Goal: Task Accomplishment & Management: Use online tool/utility

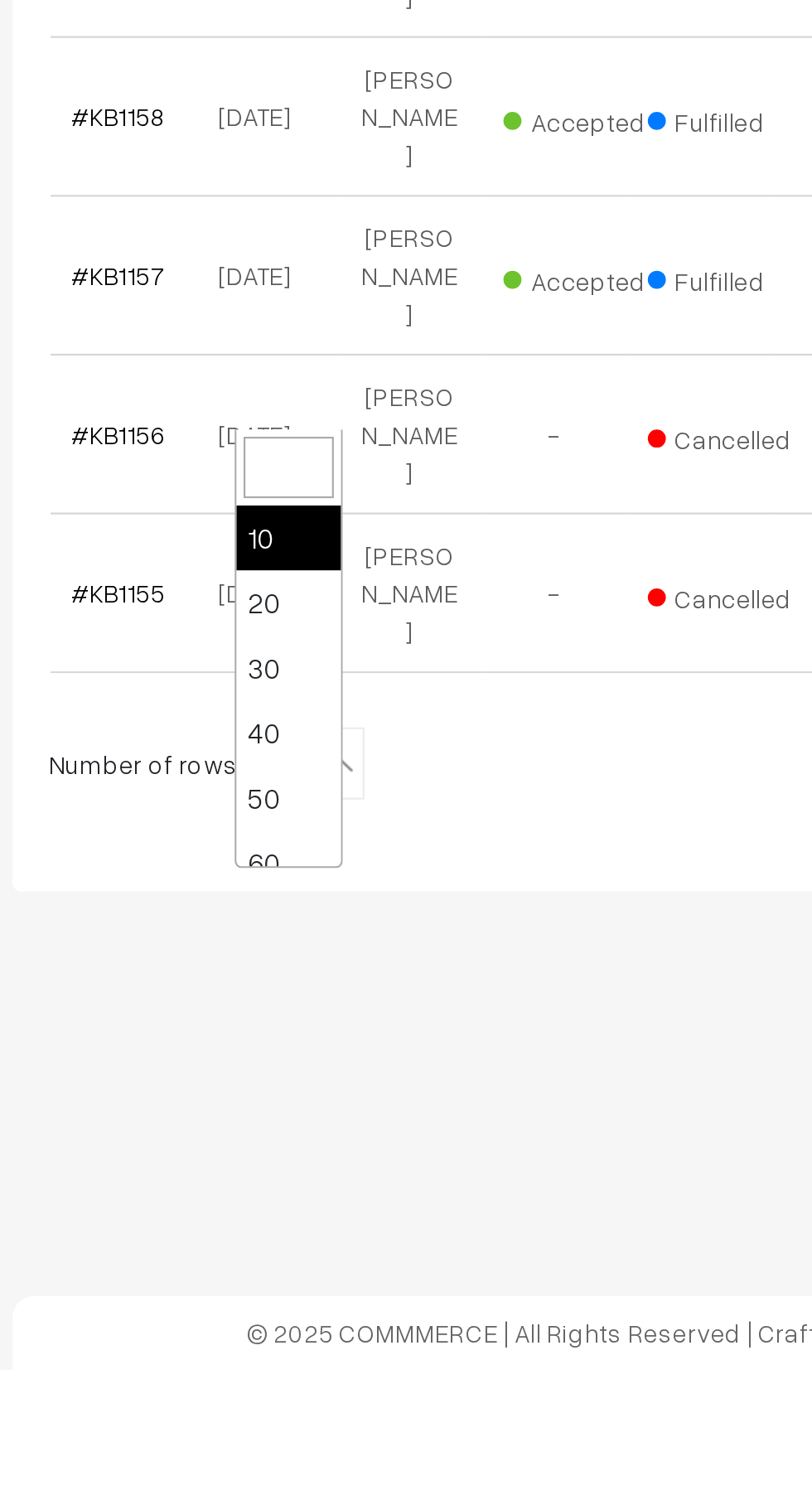
scroll to position [132, 0]
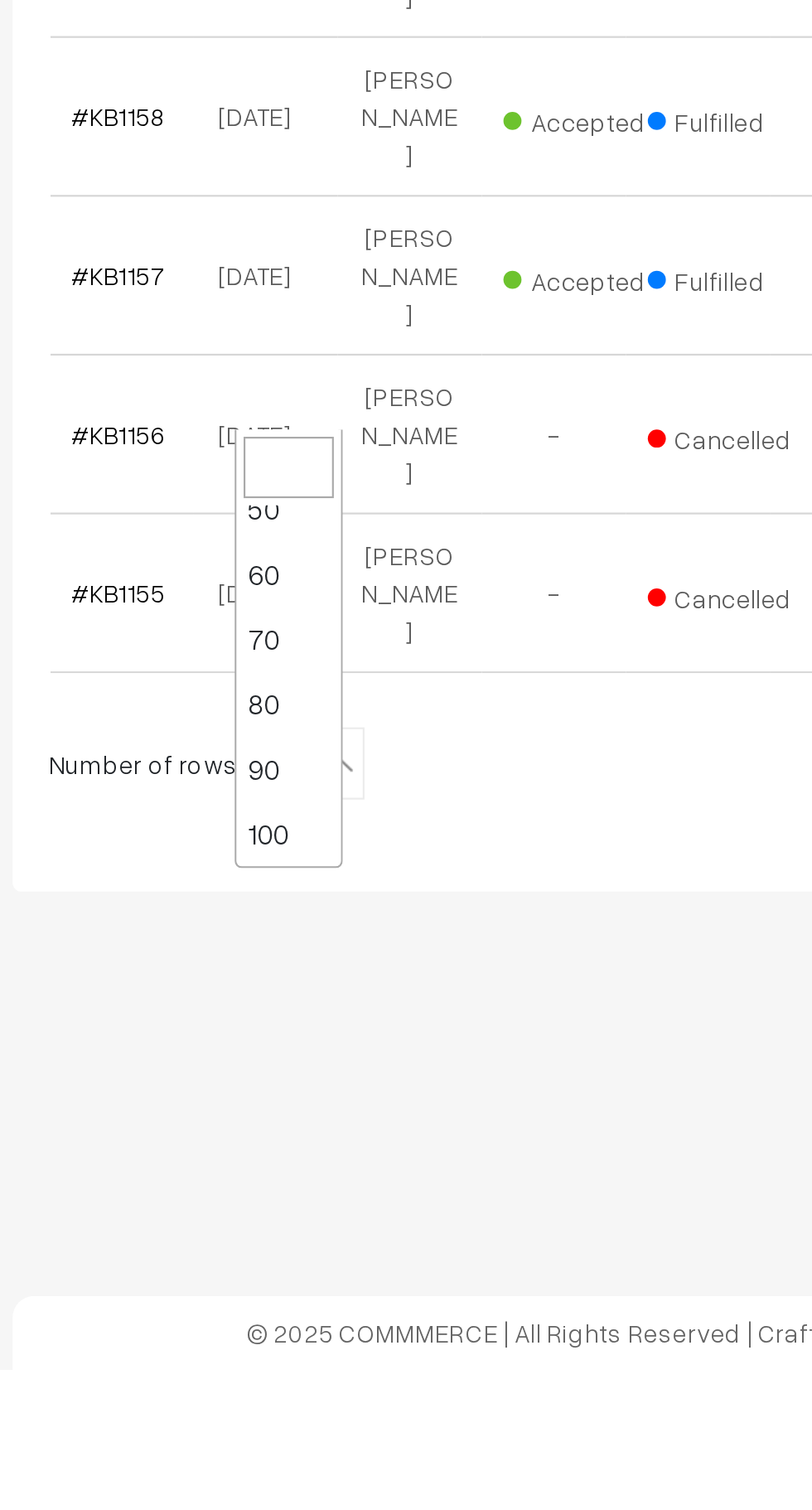
select select "100"
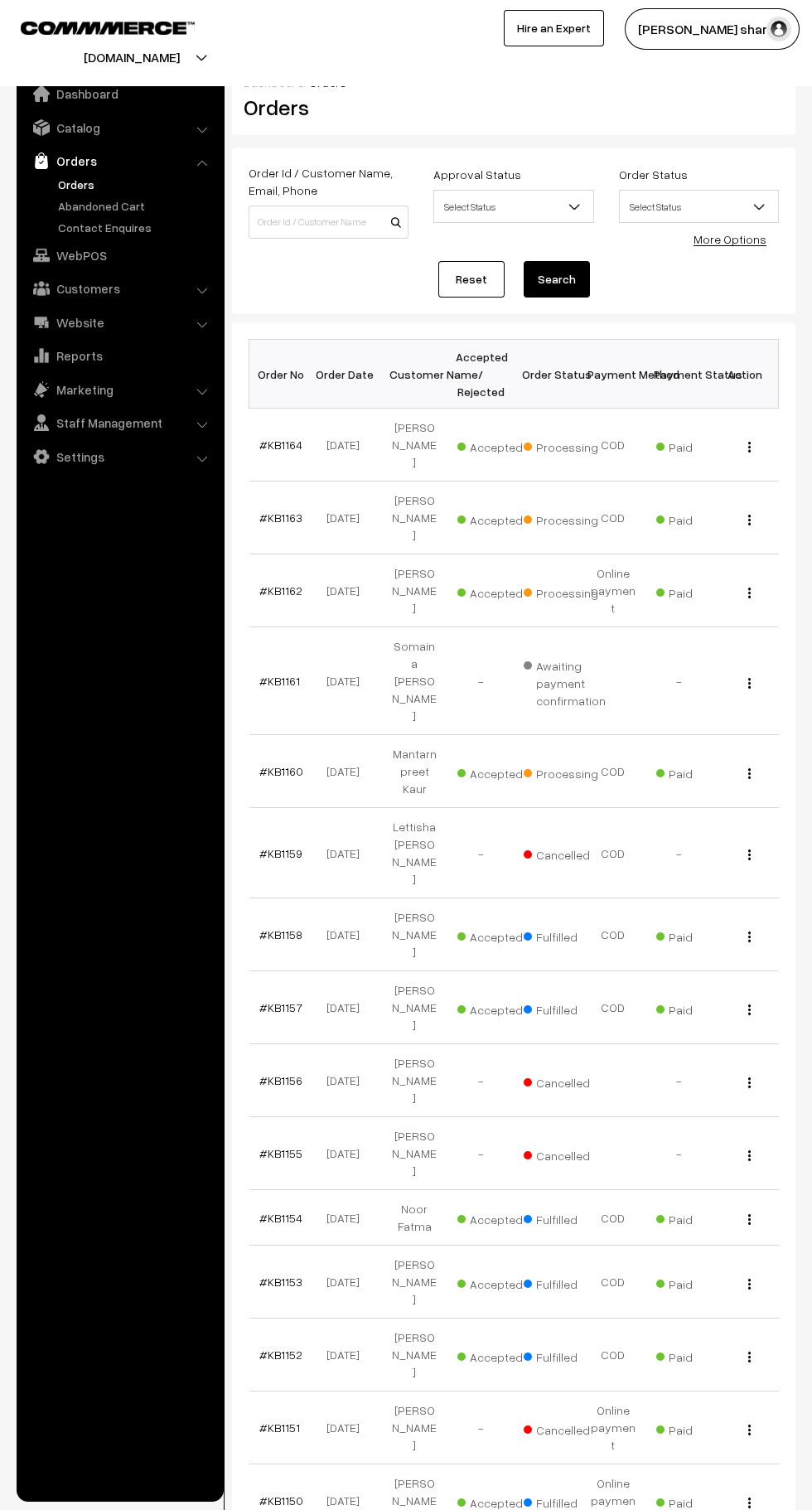
scroll to position [4, 0]
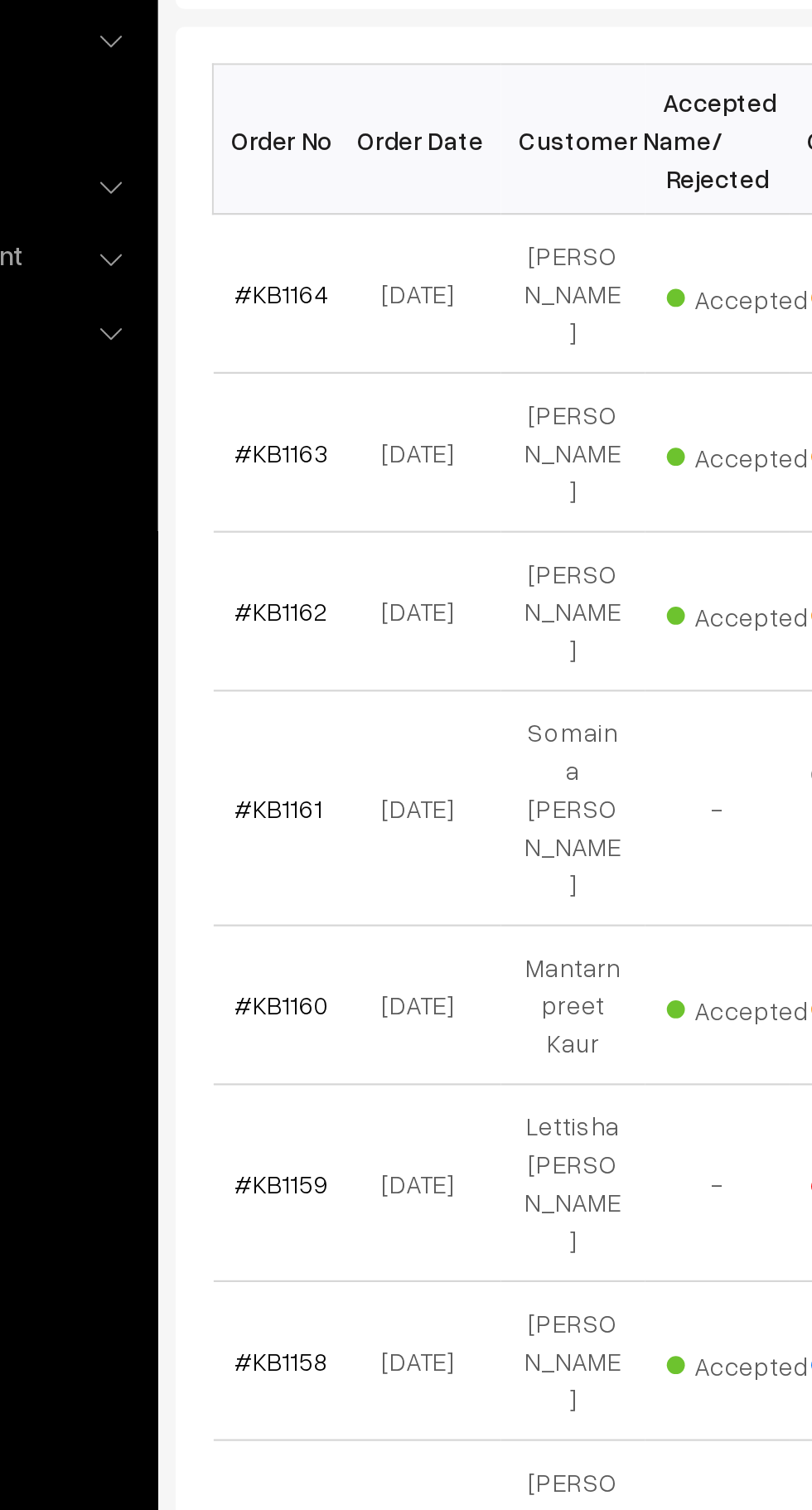
click at [290, 579] on link "#KB1162" at bounding box center [280, 586] width 43 height 14
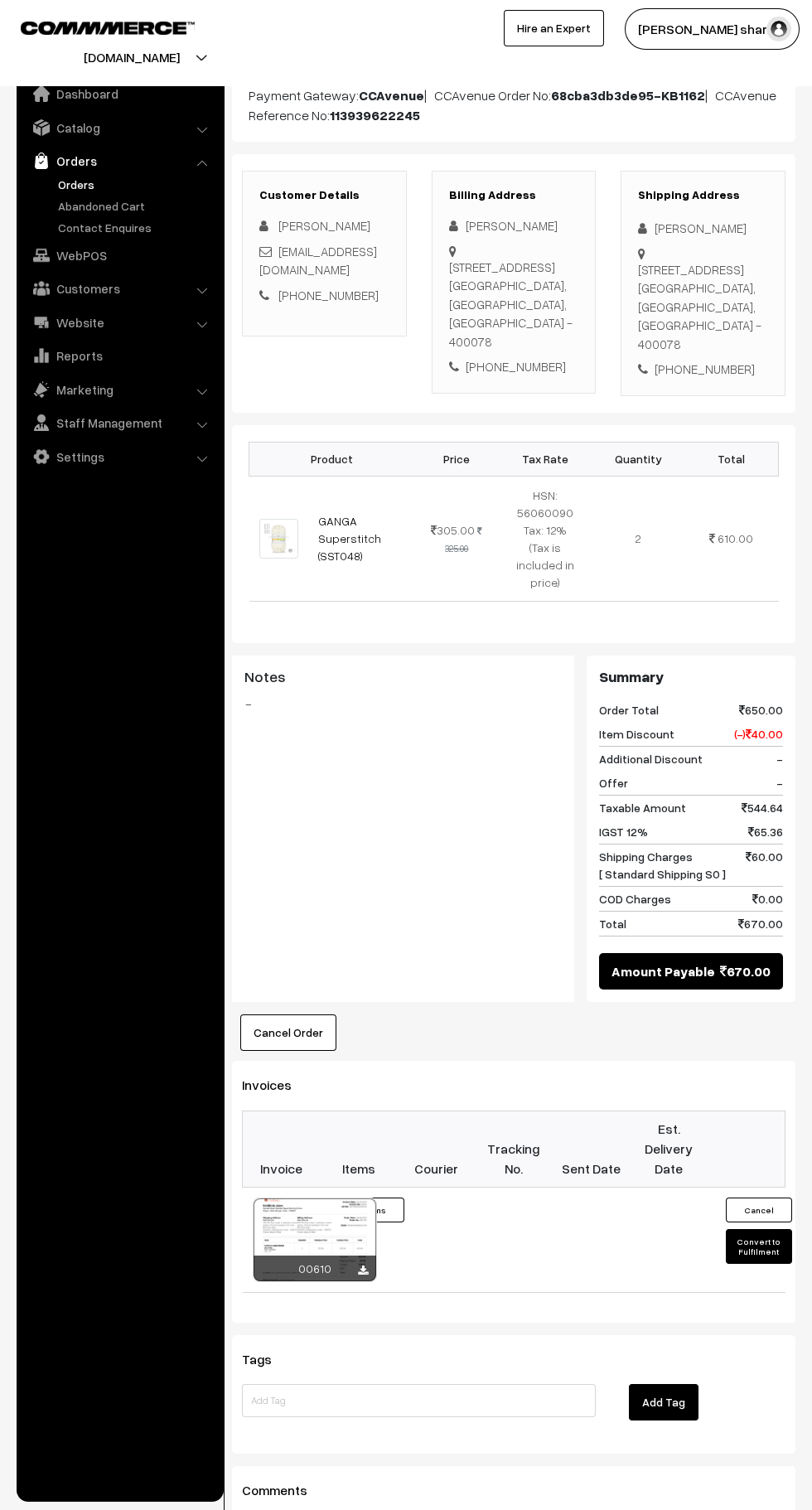
scroll to position [443, 0]
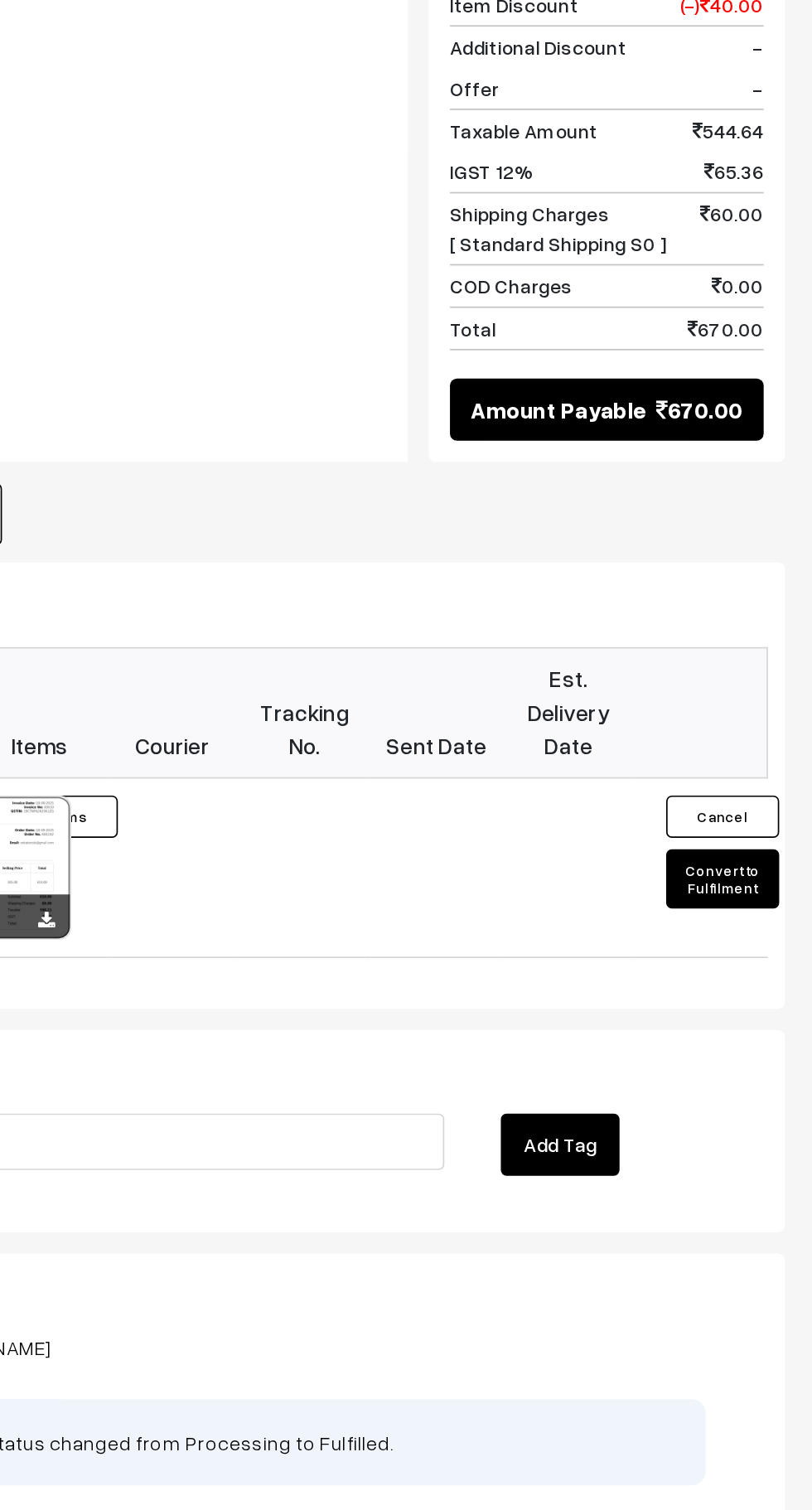
click at [778, 1027] on button "Convert to Fulfilment" at bounding box center [758, 1013] width 67 height 35
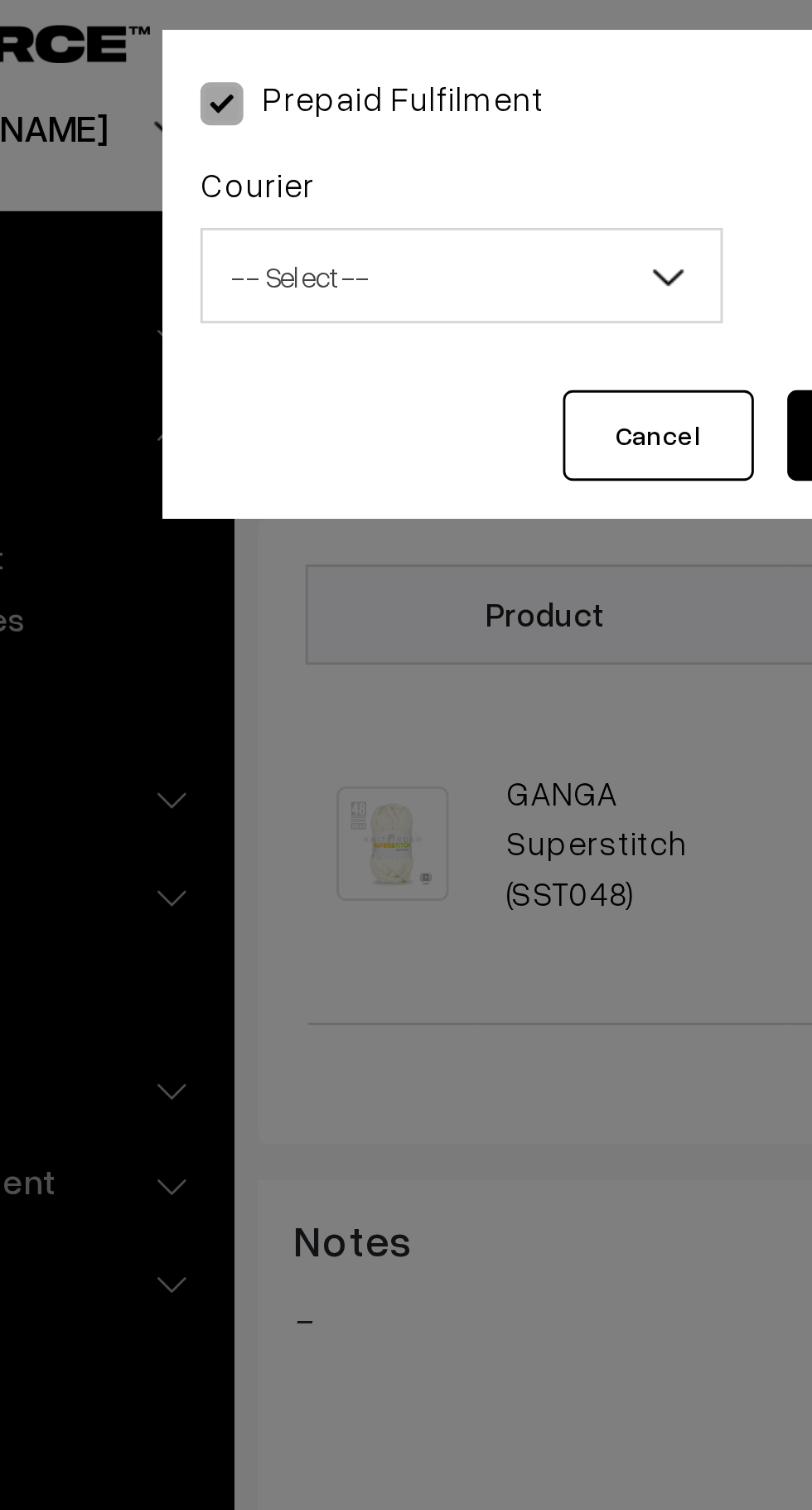
click at [347, 114] on span "-- Select --" at bounding box center [302, 108] width 179 height 29
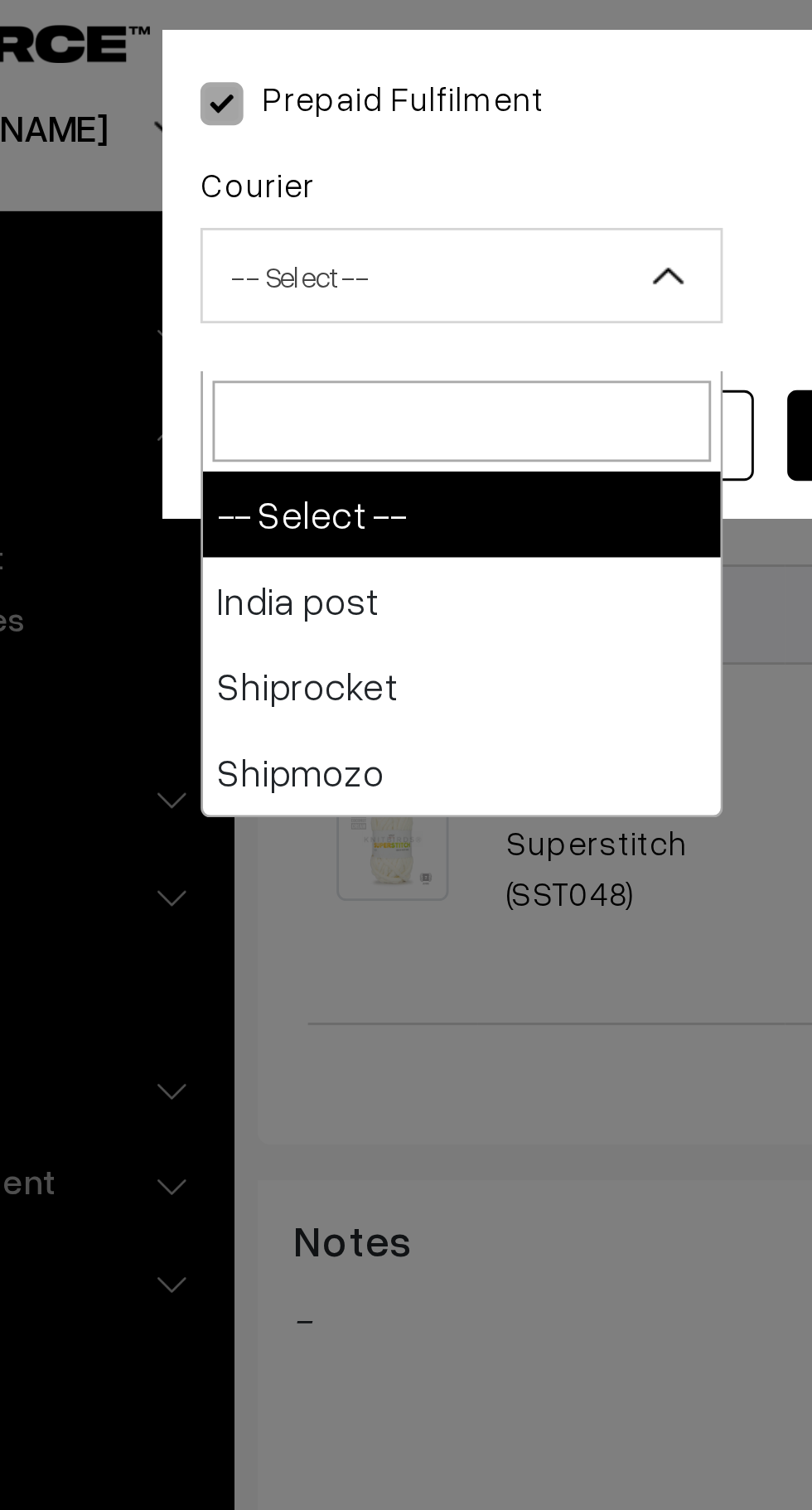
select select "1"
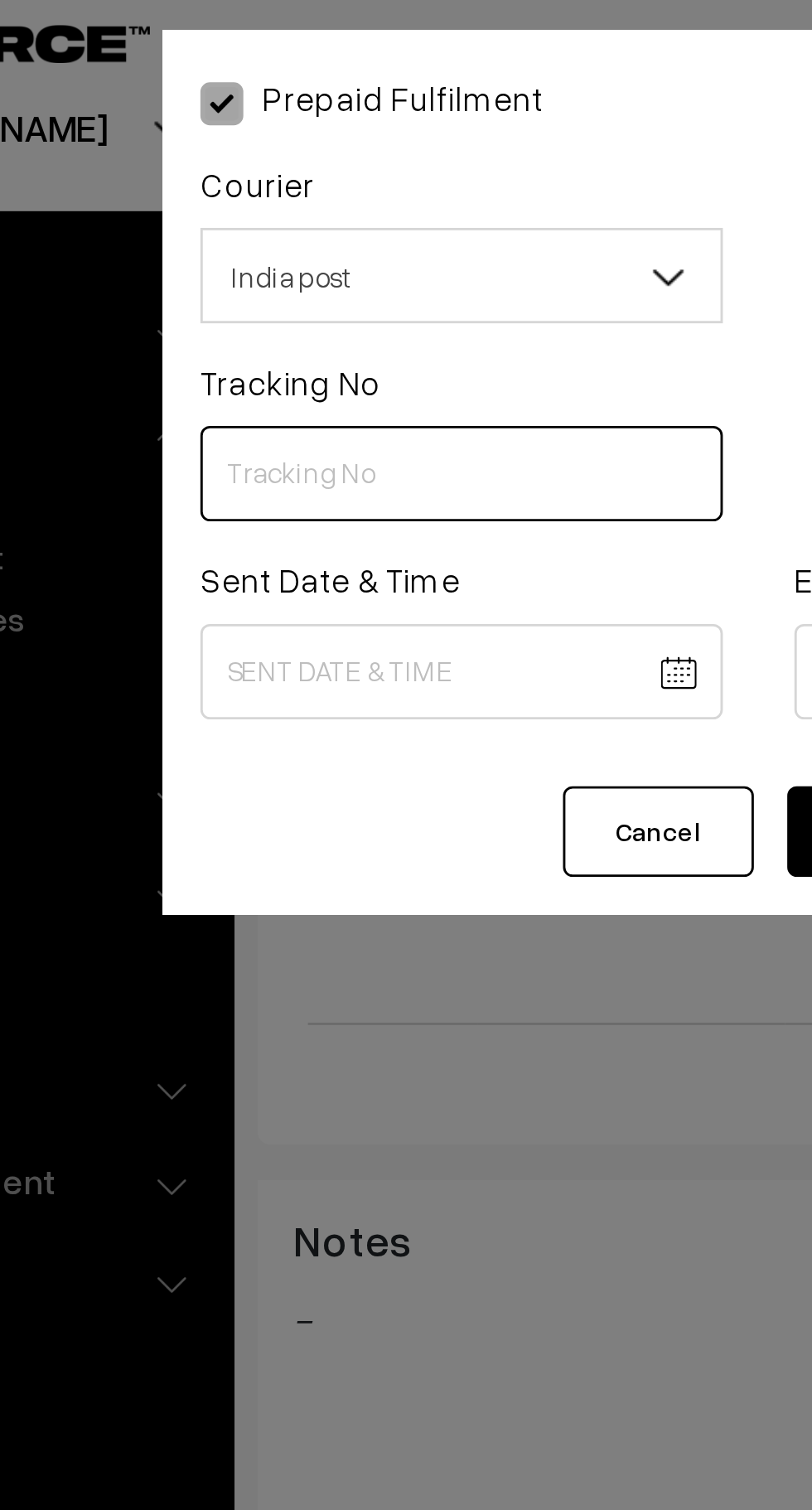
click at [289, 176] on input "text" at bounding box center [302, 178] width 181 height 33
type input "CW207451756IN"
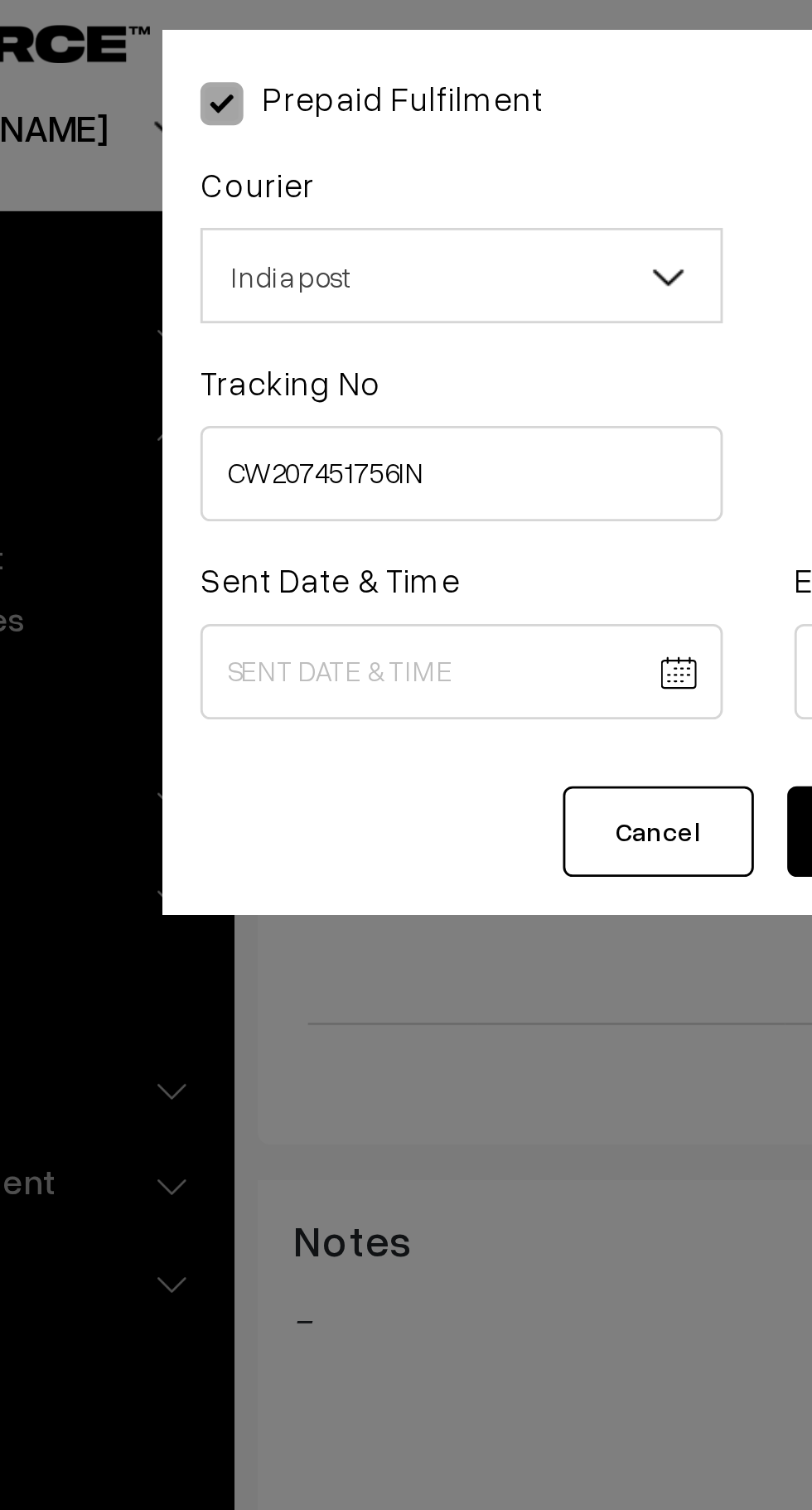
click at [277, 246] on body "Thank you for showing interest. Our team will call you shortly. Close knitbirds…" at bounding box center [406, 540] width 812 height 1938
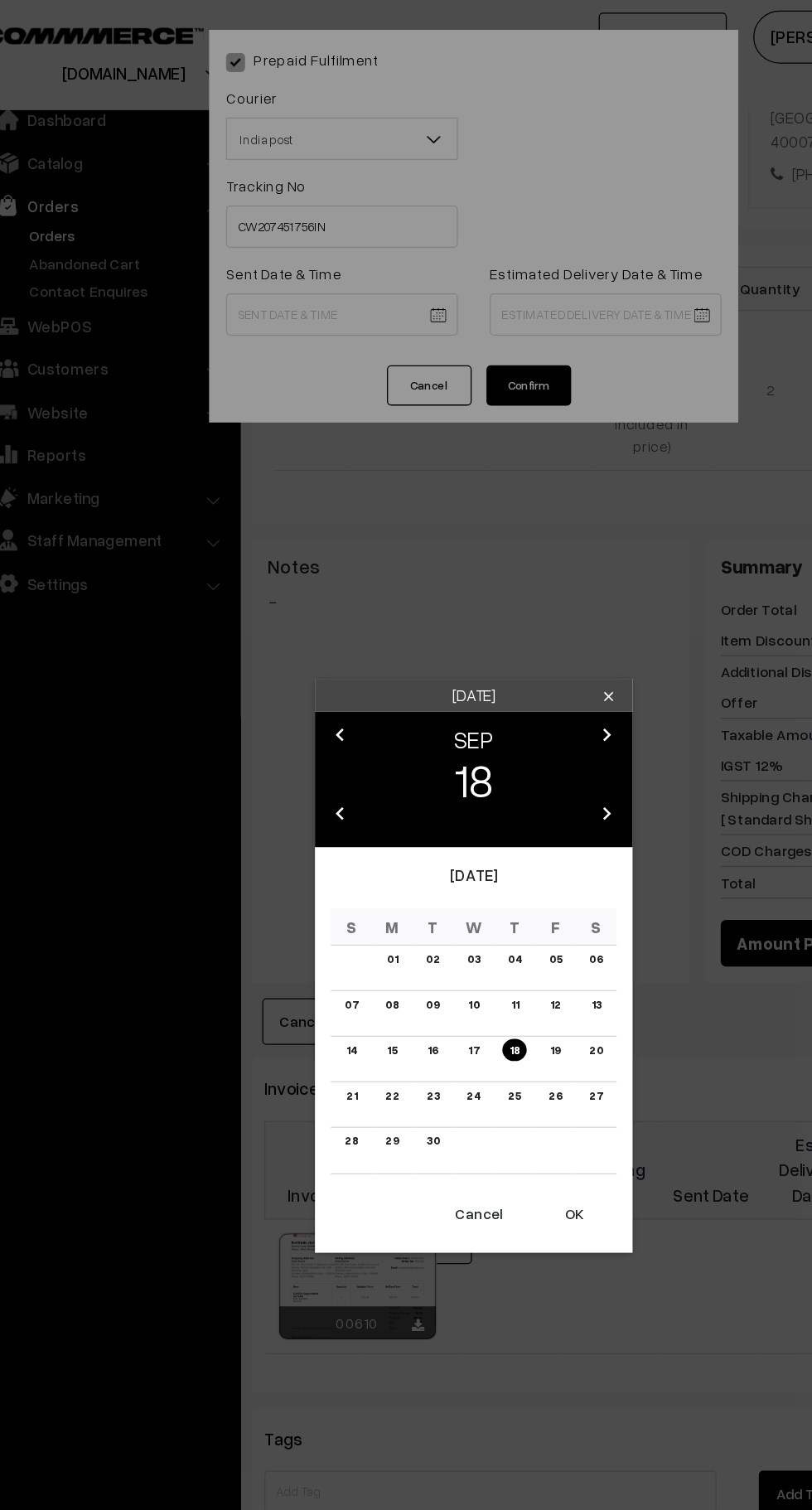
scroll to position [429, 0]
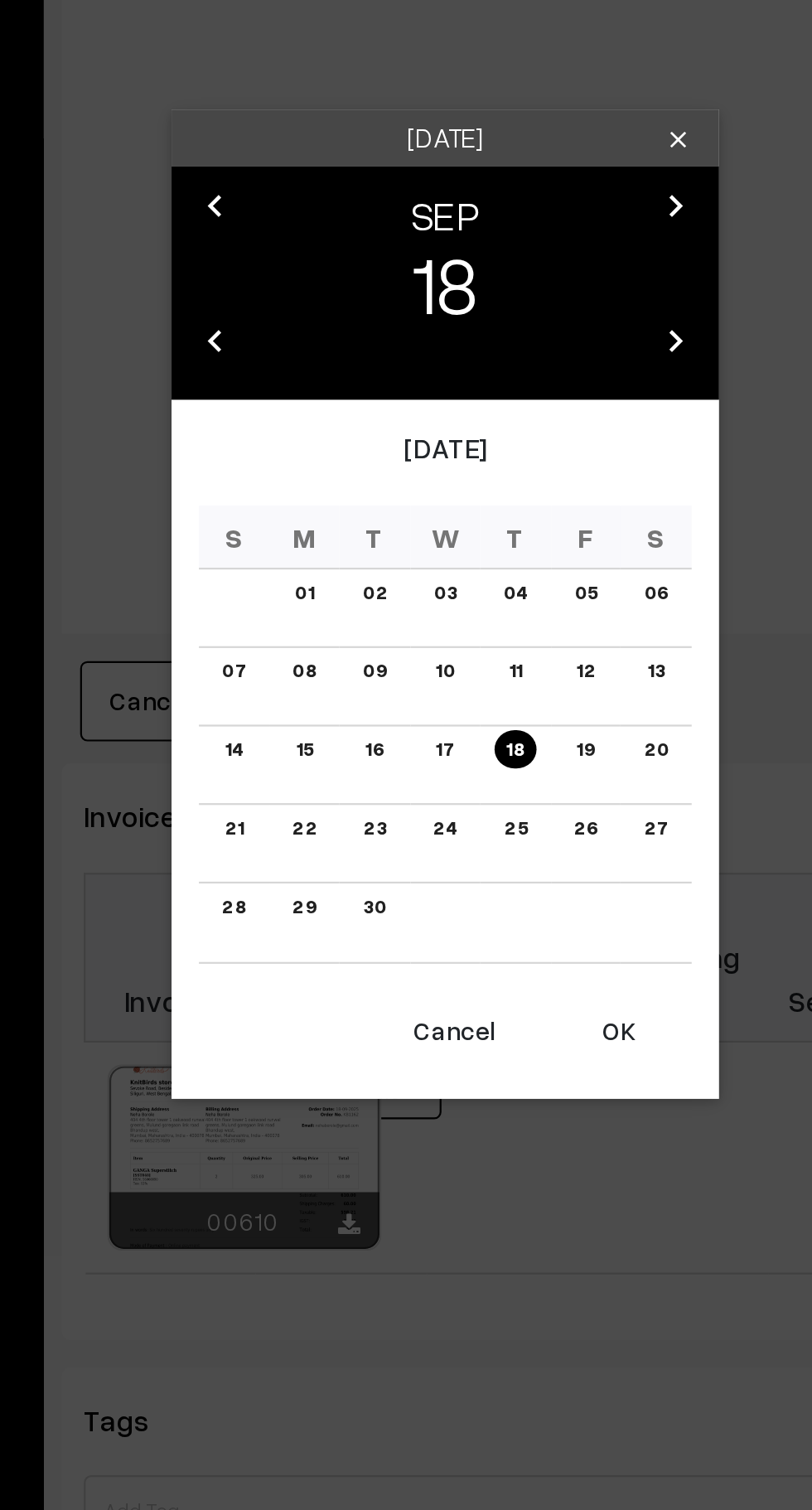
click at [496, 956] on button "OK" at bounding box center [485, 949] width 67 height 36
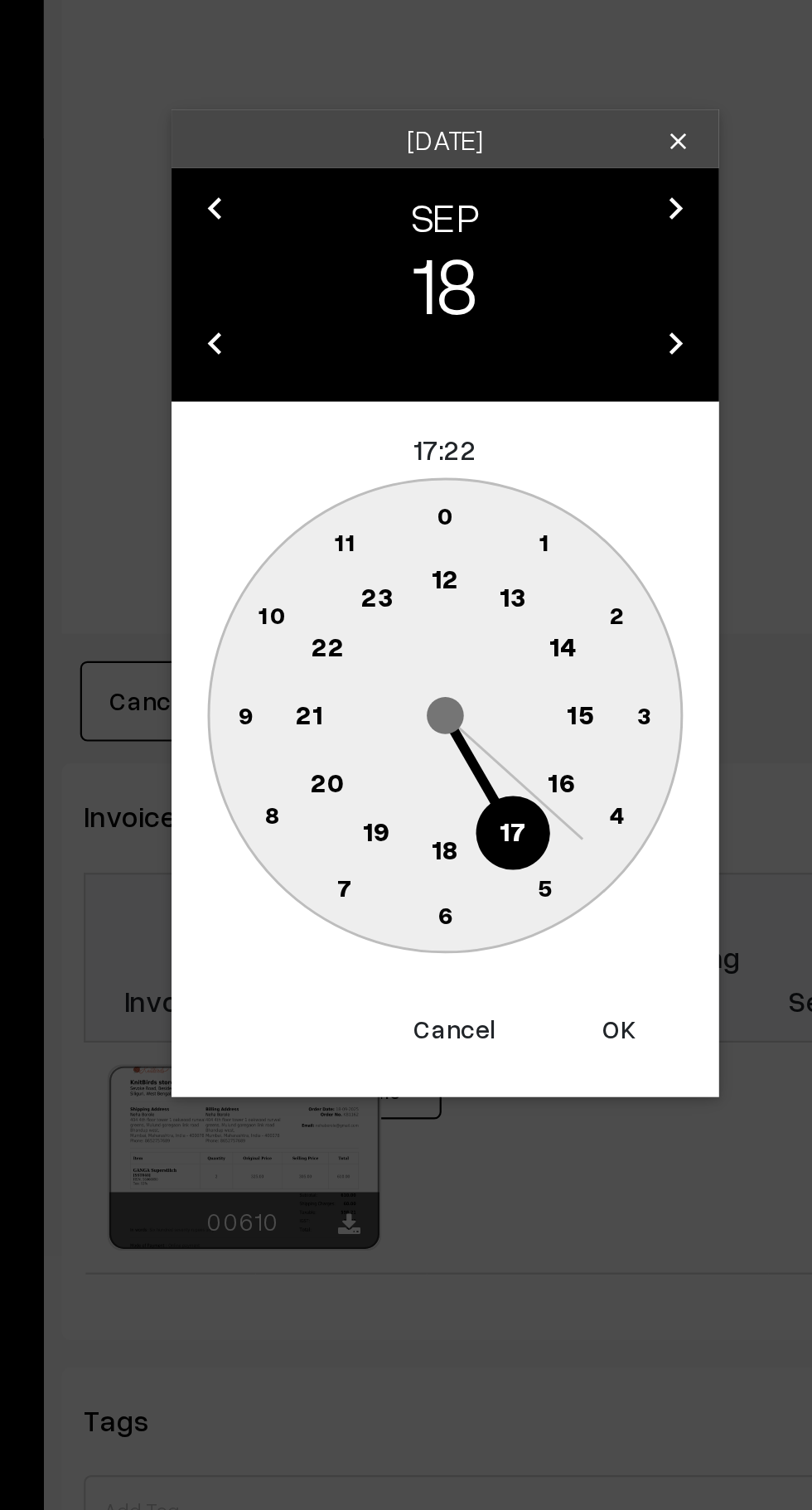
click at [330, 756] on text "10" at bounding box center [326, 760] width 12 height 14
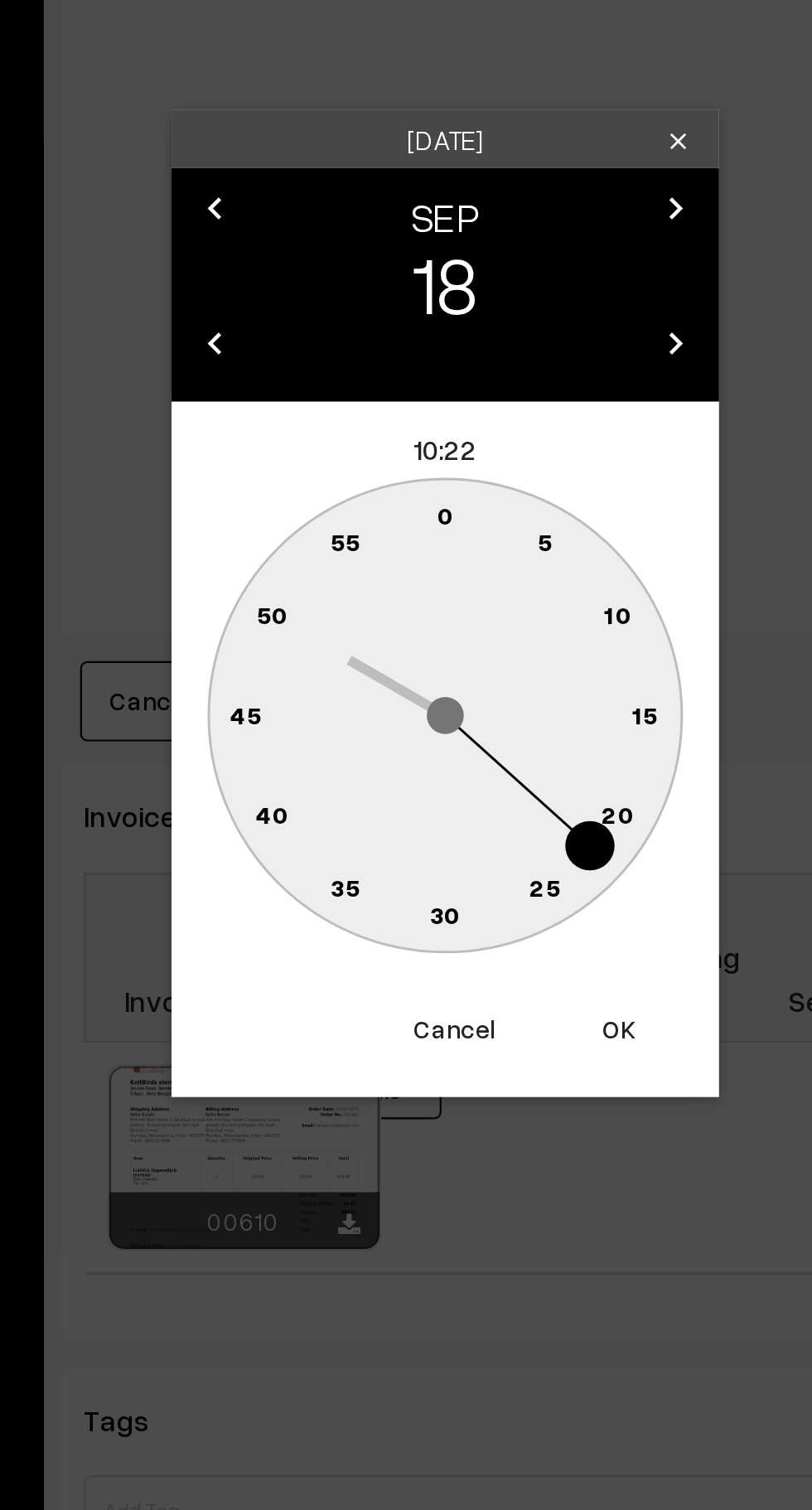
click at [406, 715] on text "0" at bounding box center [406, 714] width 7 height 14
type input "18-09-2025 10:00"
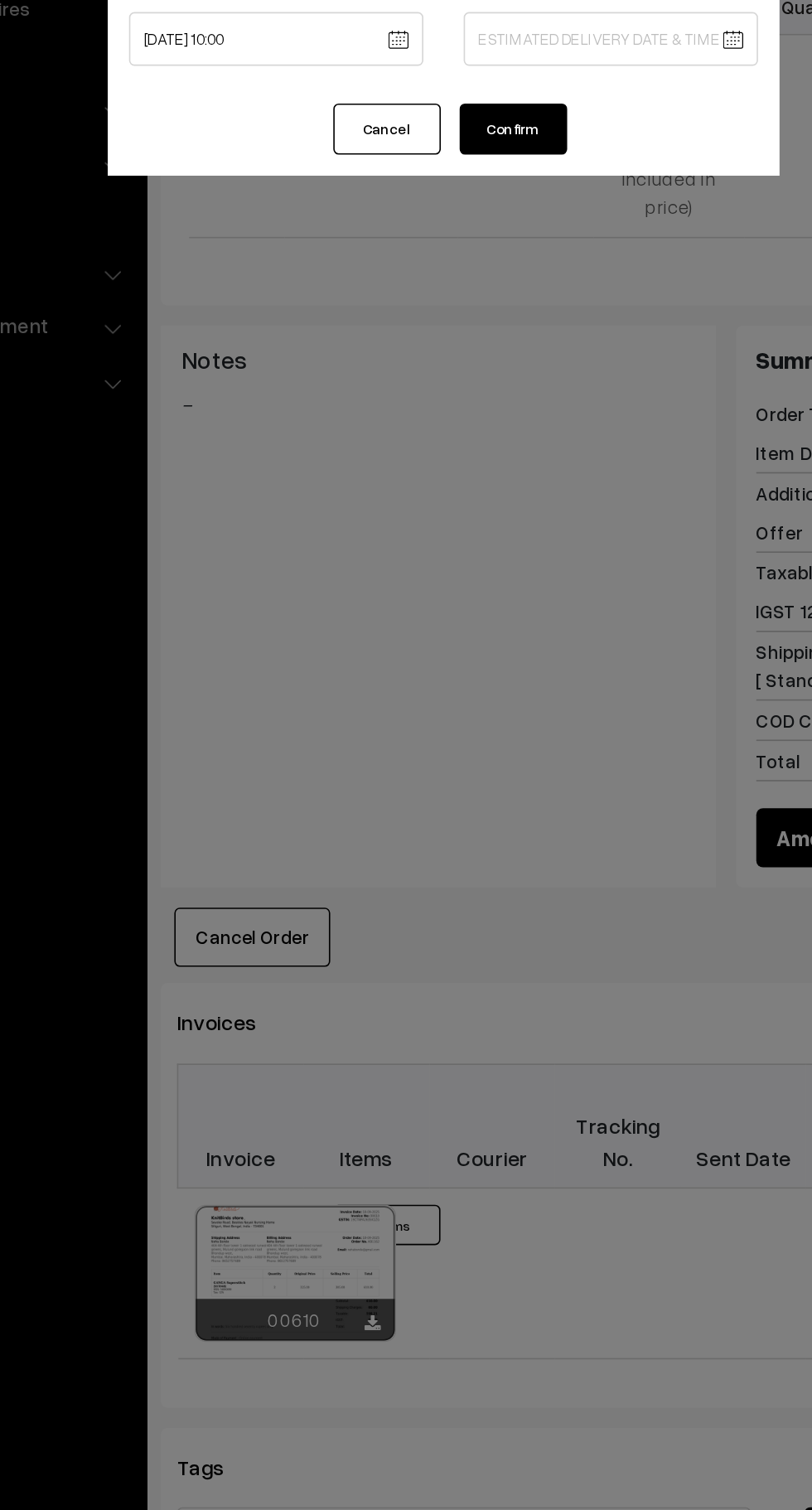
click at [487, 249] on body "Thank you for showing interest. Our team will call you shortly. Close knitbirds…" at bounding box center [406, 540] width 812 height 1938
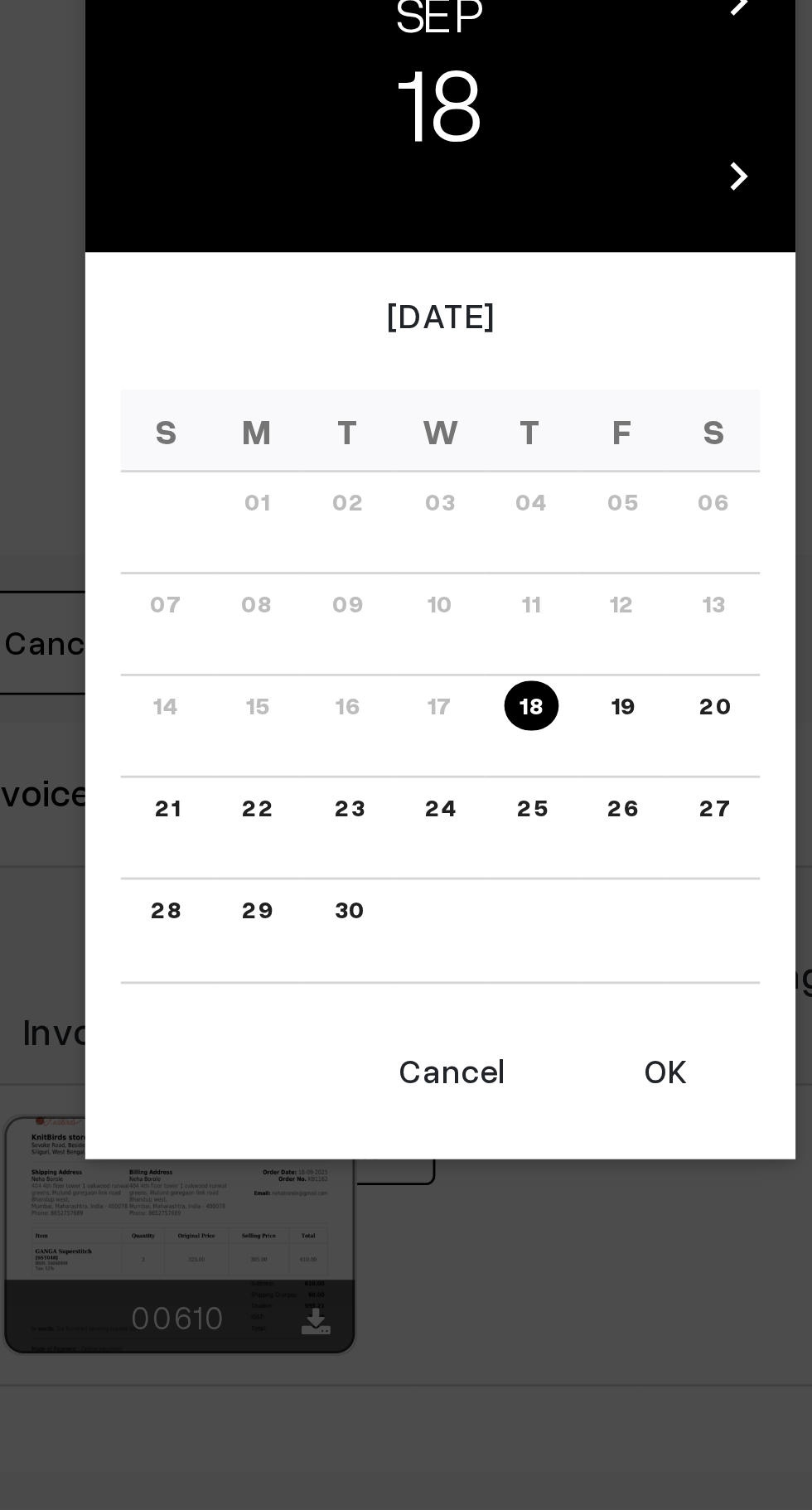
click at [439, 860] on link "25" at bounding box center [437, 857] width 19 height 18
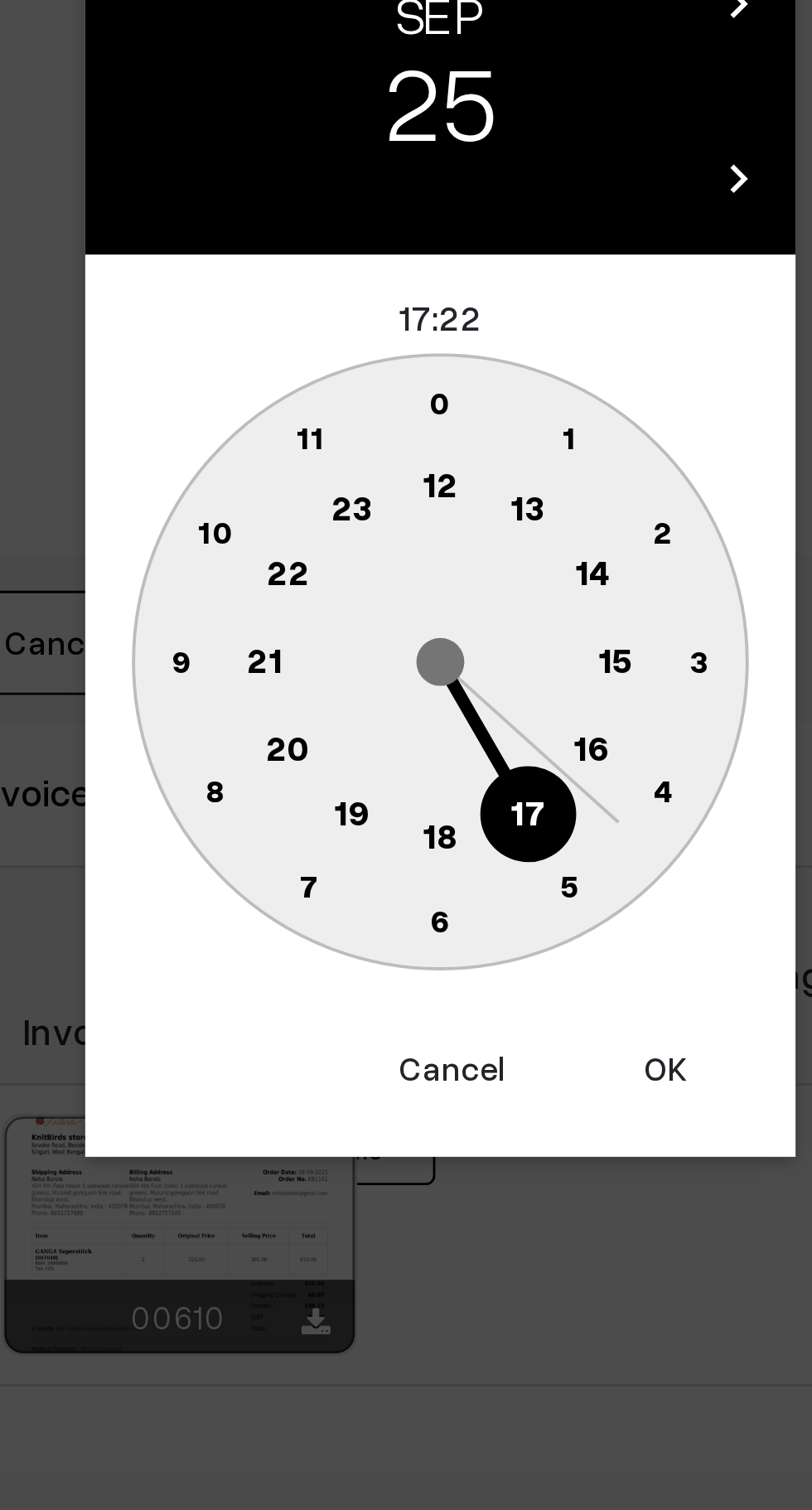
click at [460, 839] on text "16" at bounding box center [459, 836] width 13 height 15
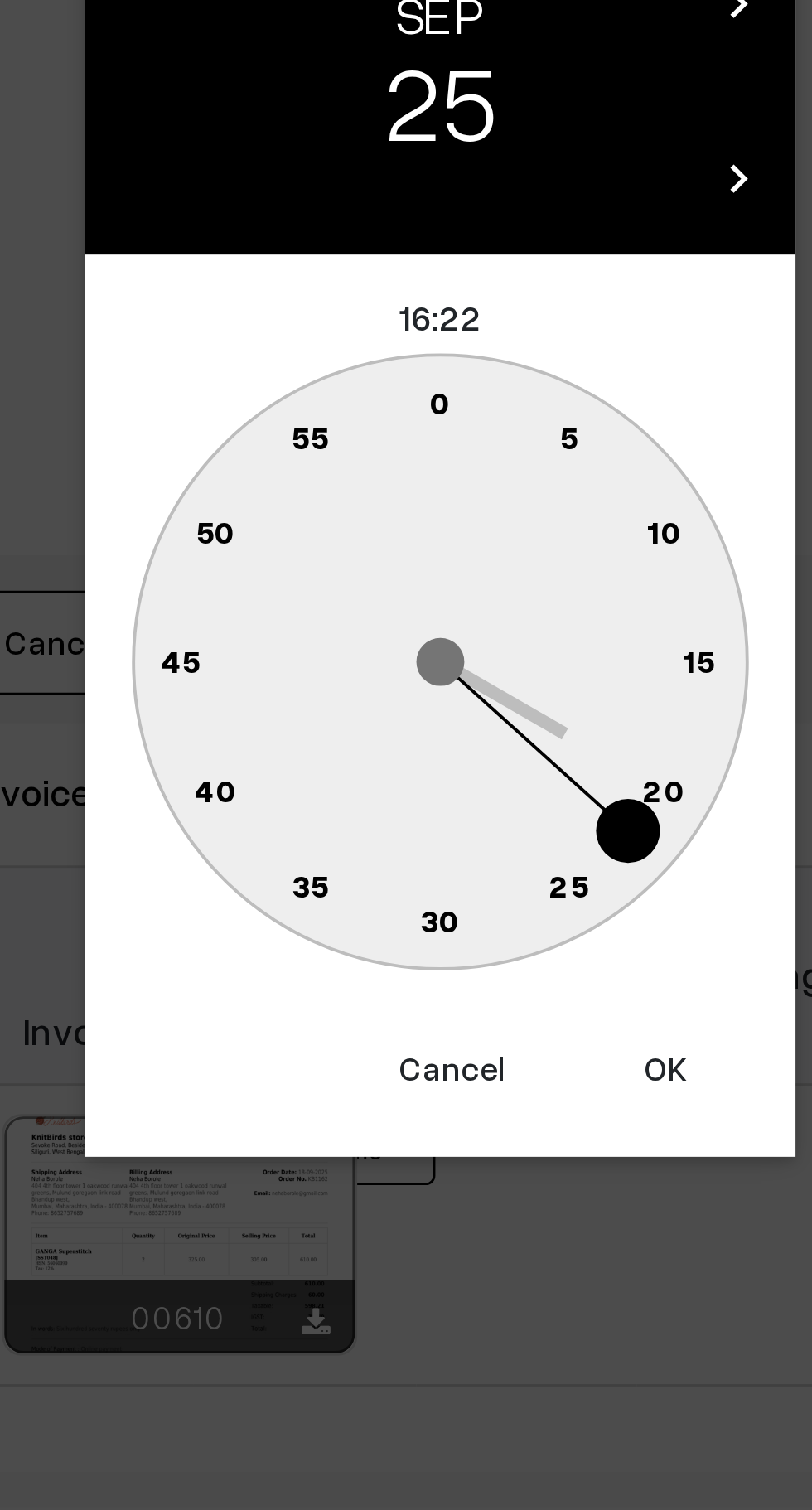
click at [406, 713] on text "0" at bounding box center [406, 714] width 7 height 14
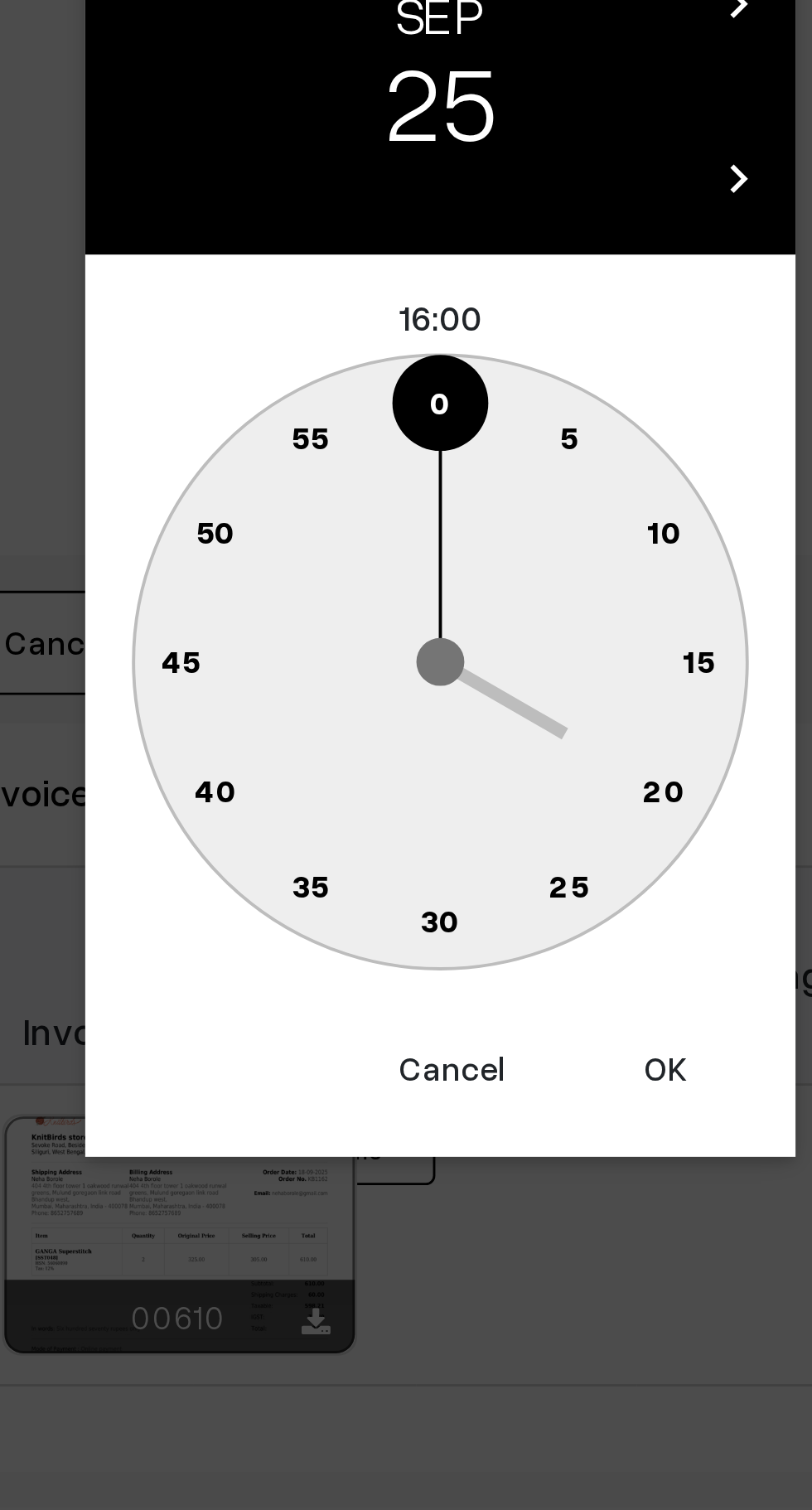
type input "25-09-2025 16:00"
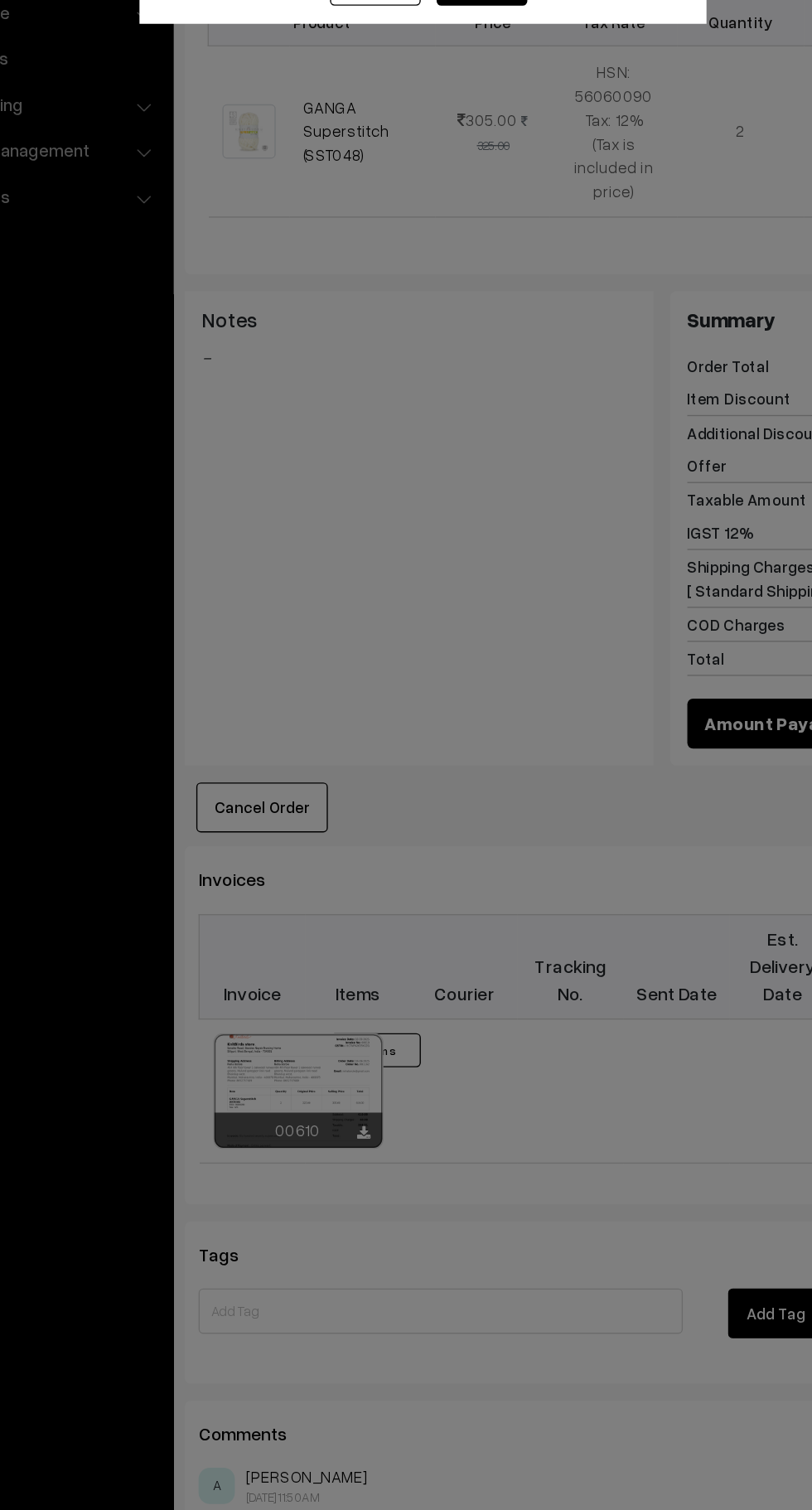
scroll to position [316, 0]
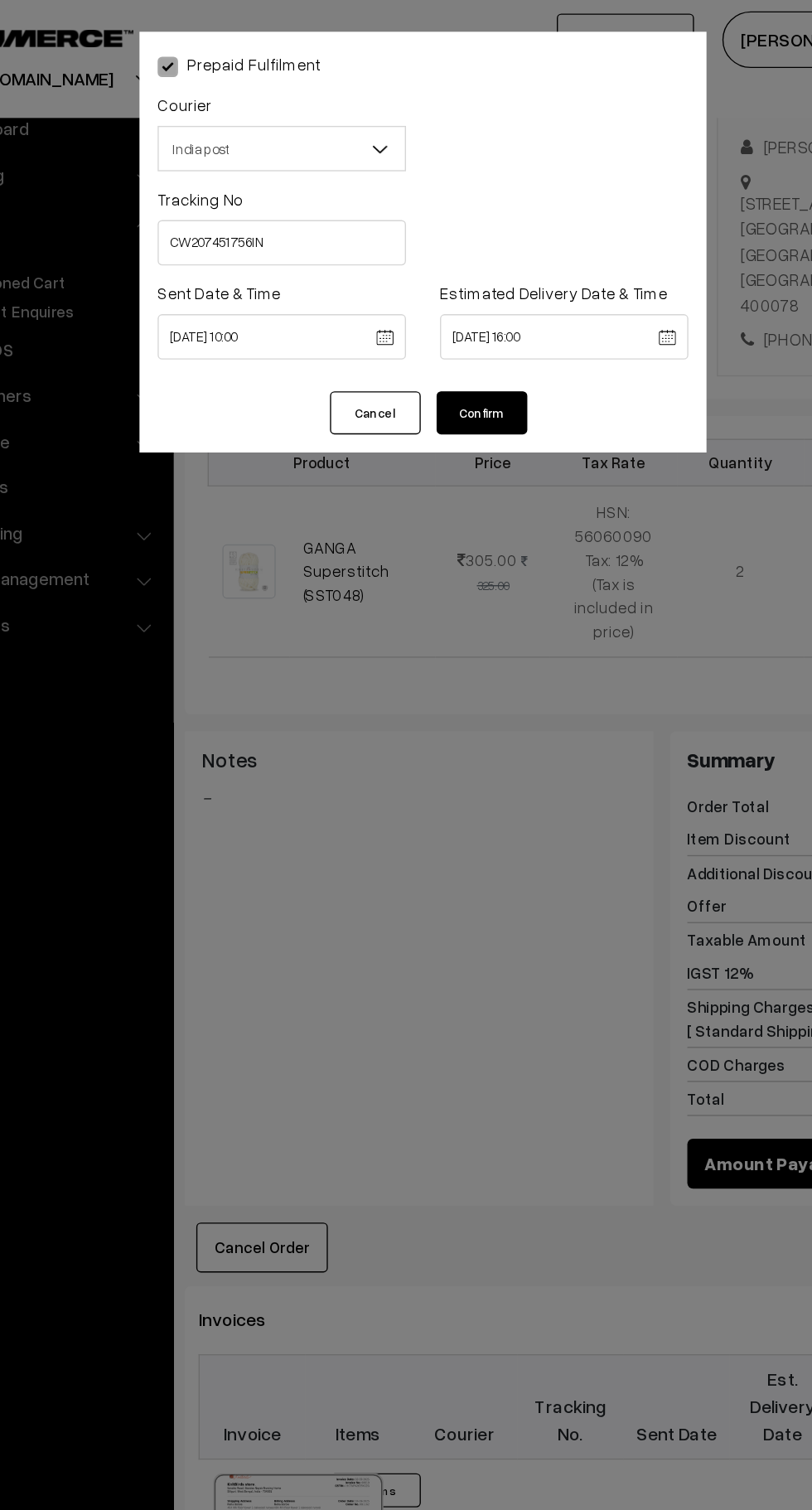
click at [459, 303] on button "Confirm" at bounding box center [449, 302] width 67 height 31
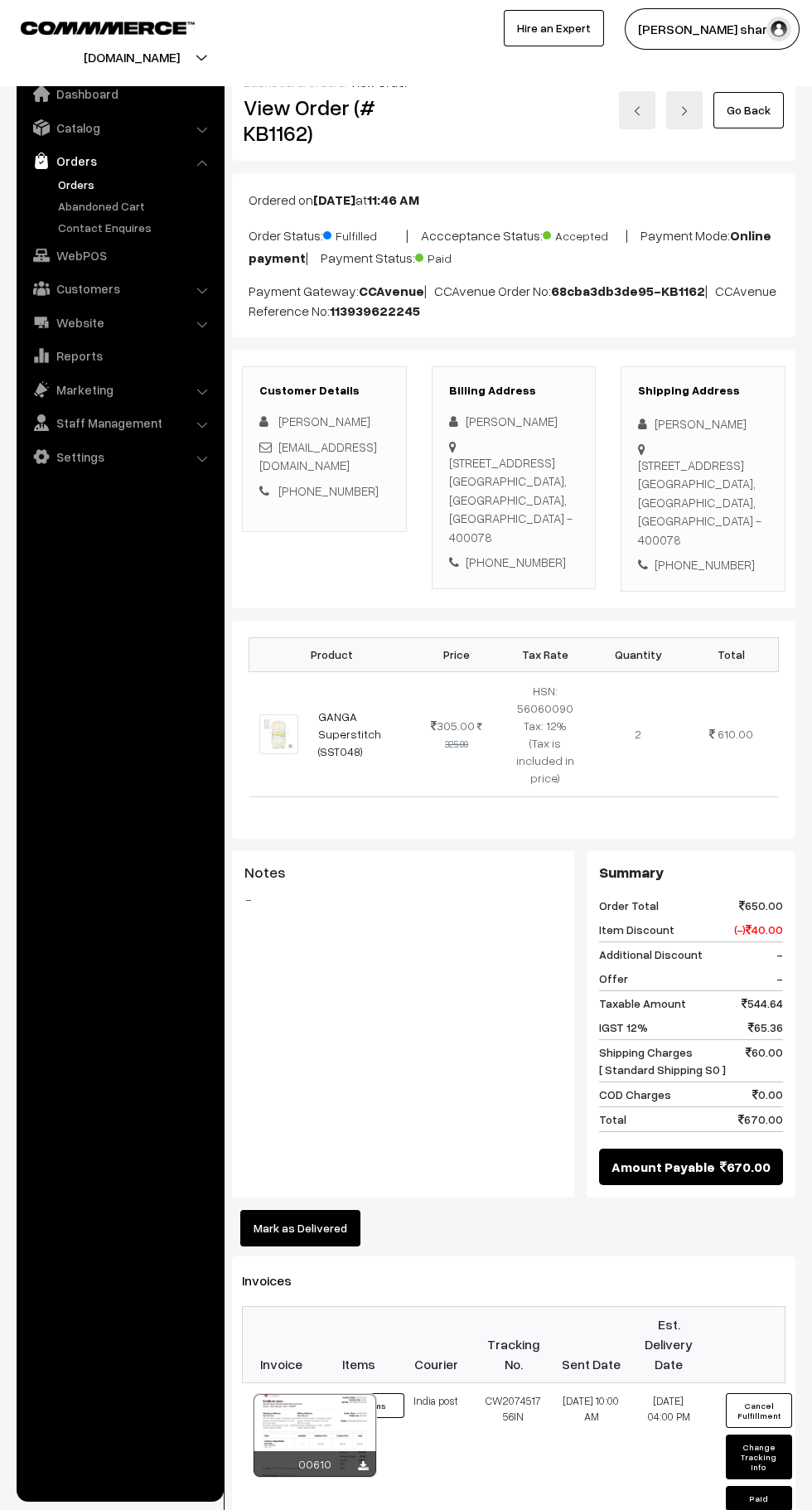
click at [761, 128] on link "Go Back" at bounding box center [748, 109] width 70 height 36
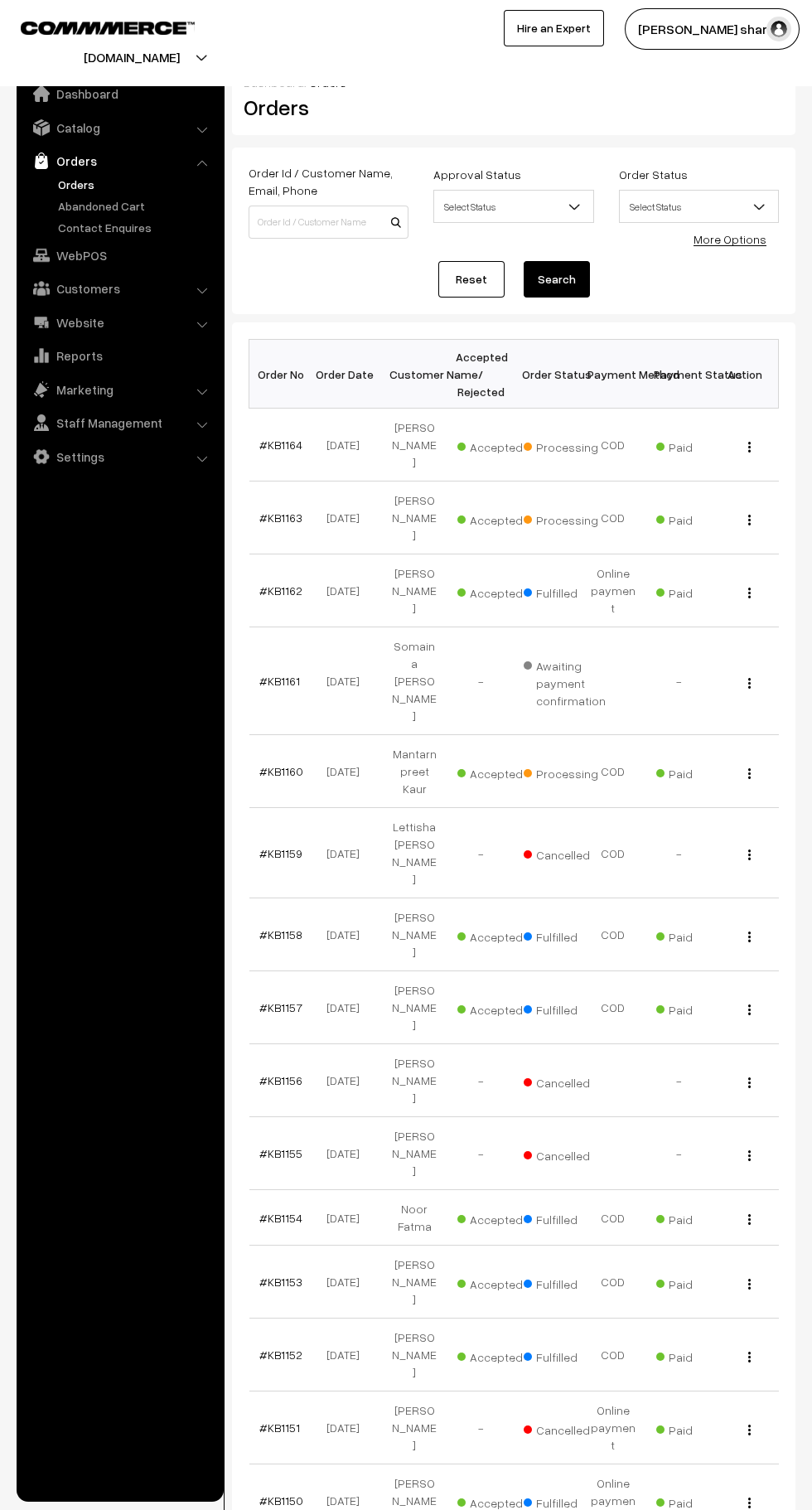
scroll to position [6, 0]
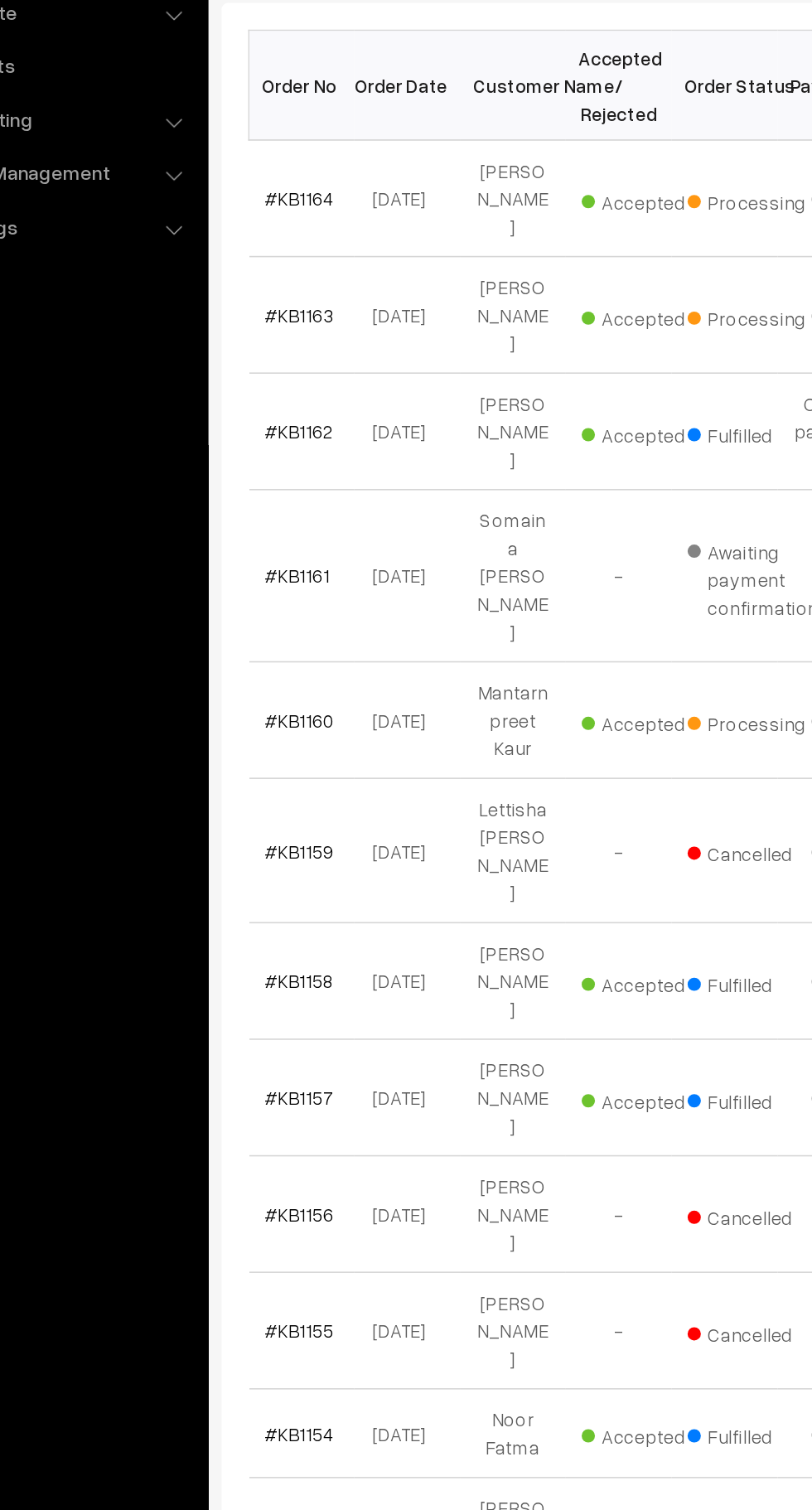
click at [289, 758] on link "#KB1160" at bounding box center [280, 764] width 43 height 14
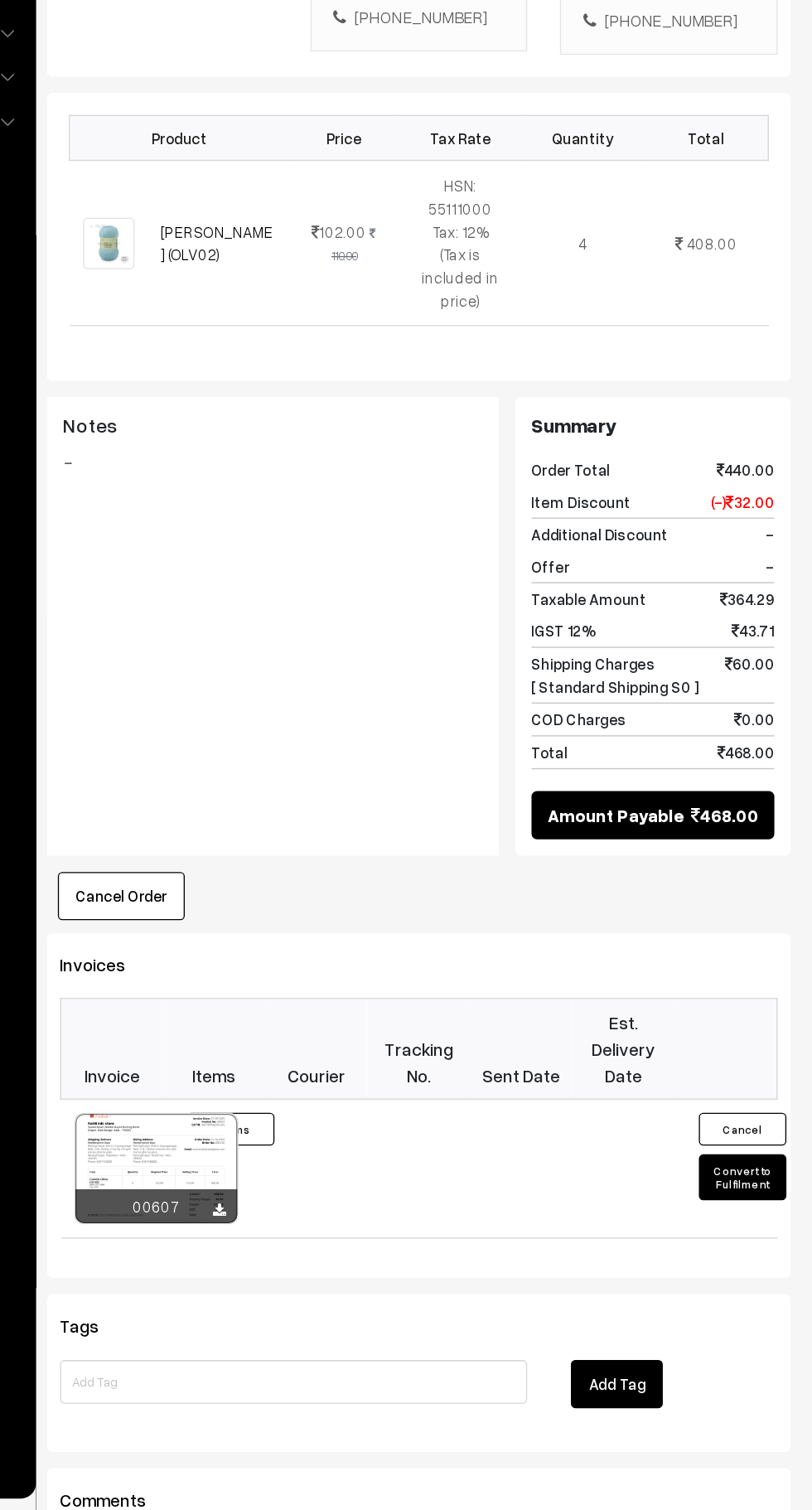
scroll to position [241, 0]
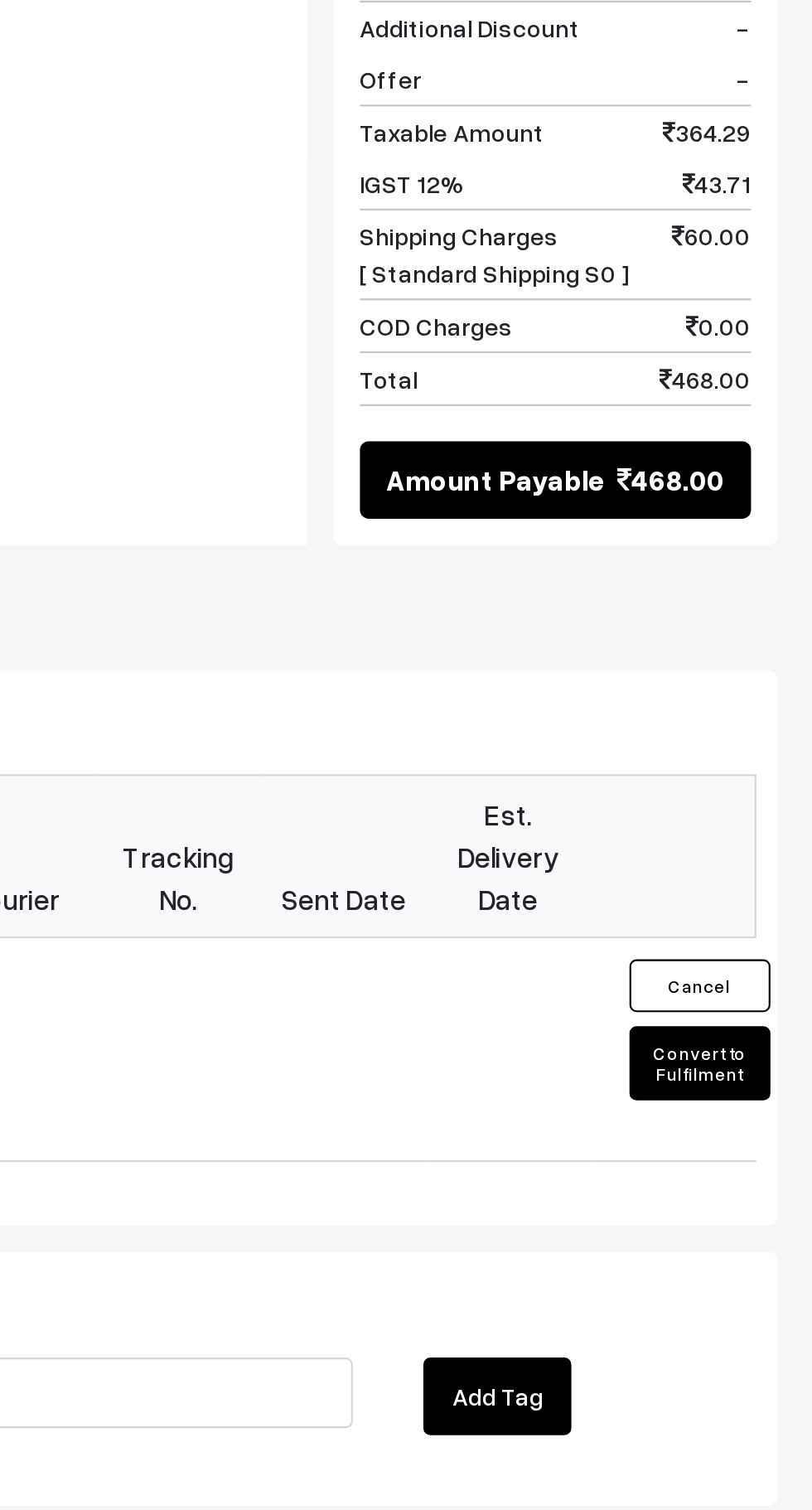
click at [760, 1236] on button "Convert to Fulfilment" at bounding box center [758, 1254] width 67 height 35
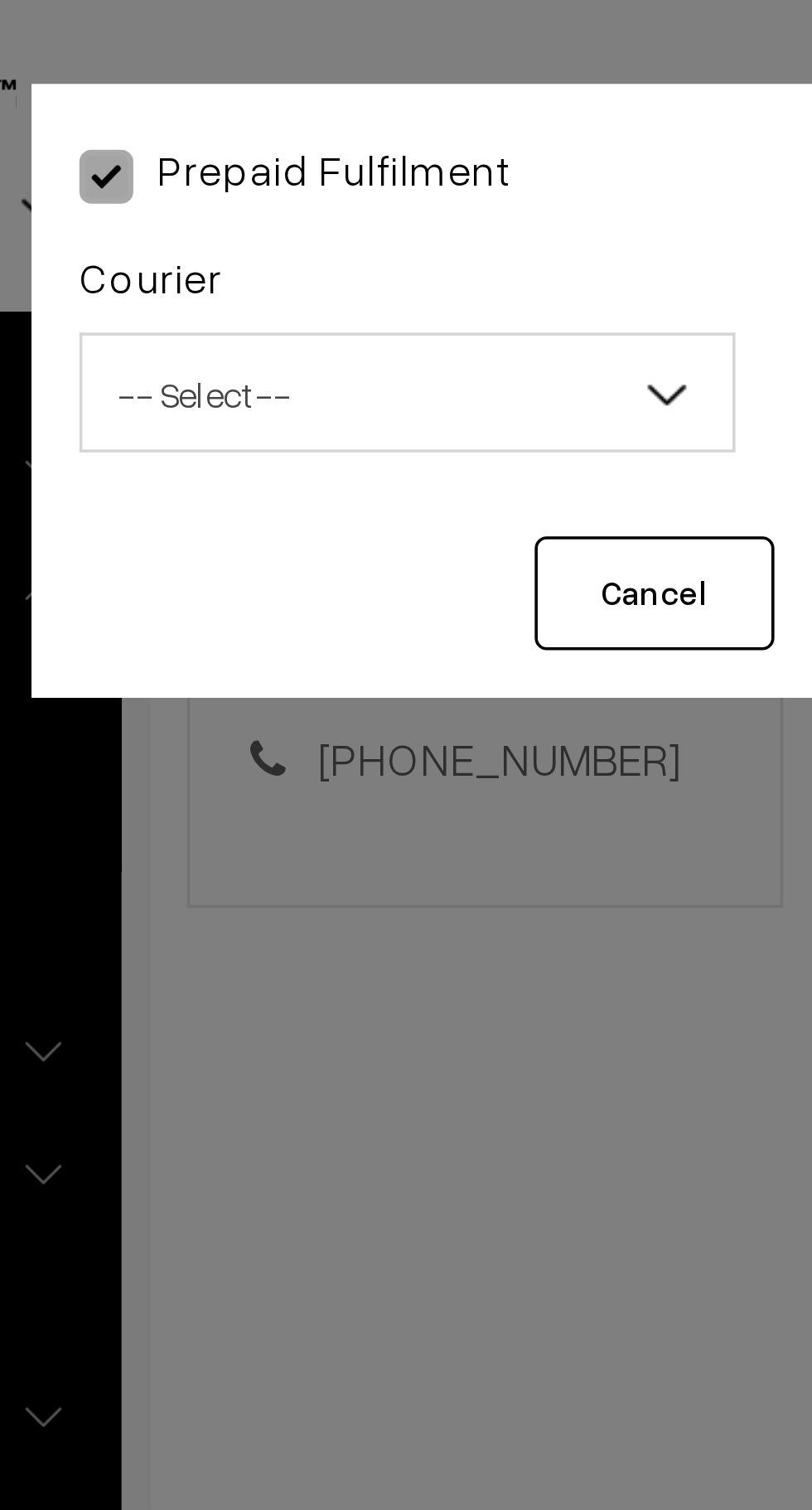
click at [286, 107] on span "-- Select --" at bounding box center [302, 108] width 179 height 29
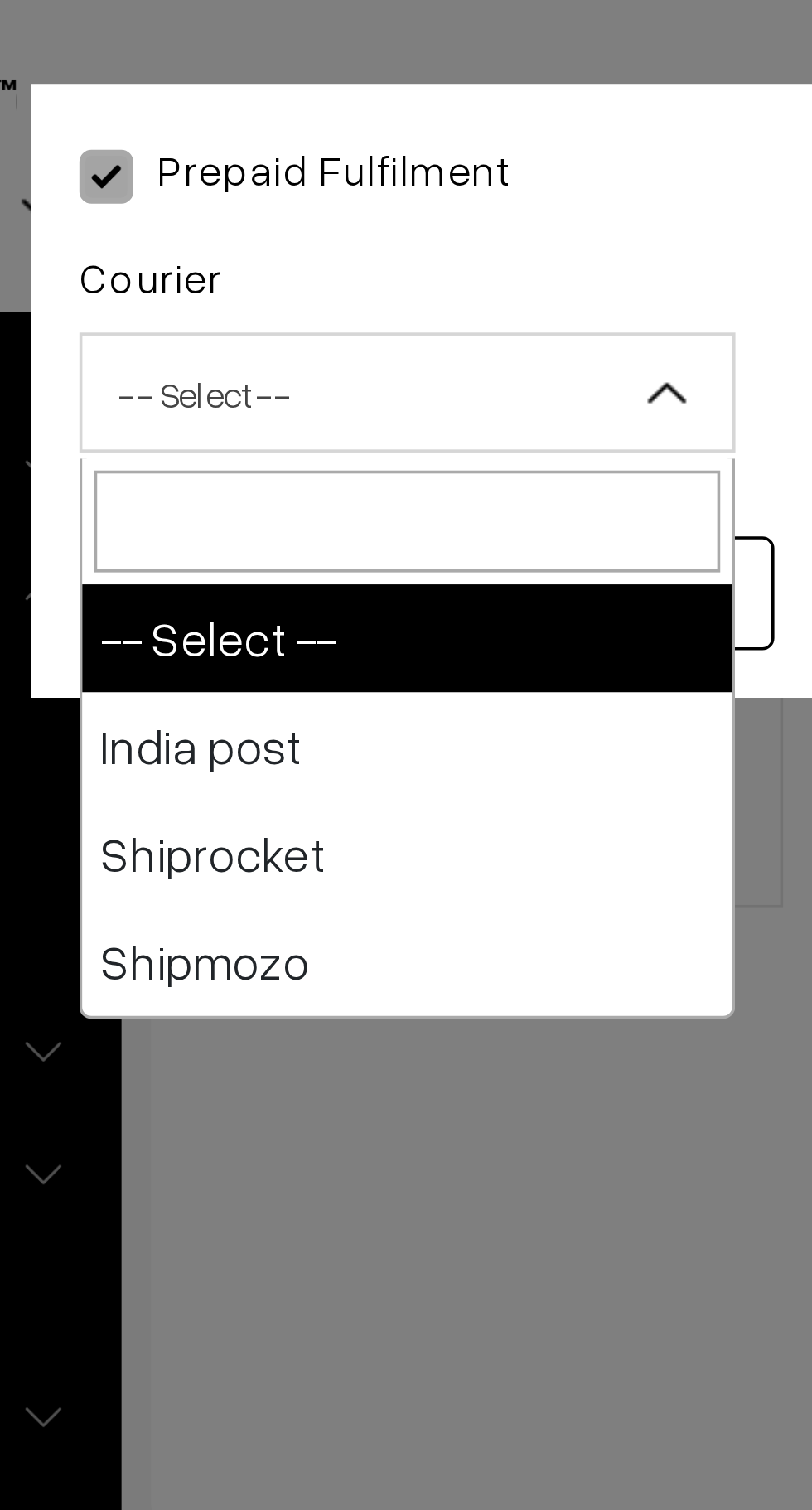
select select "1"
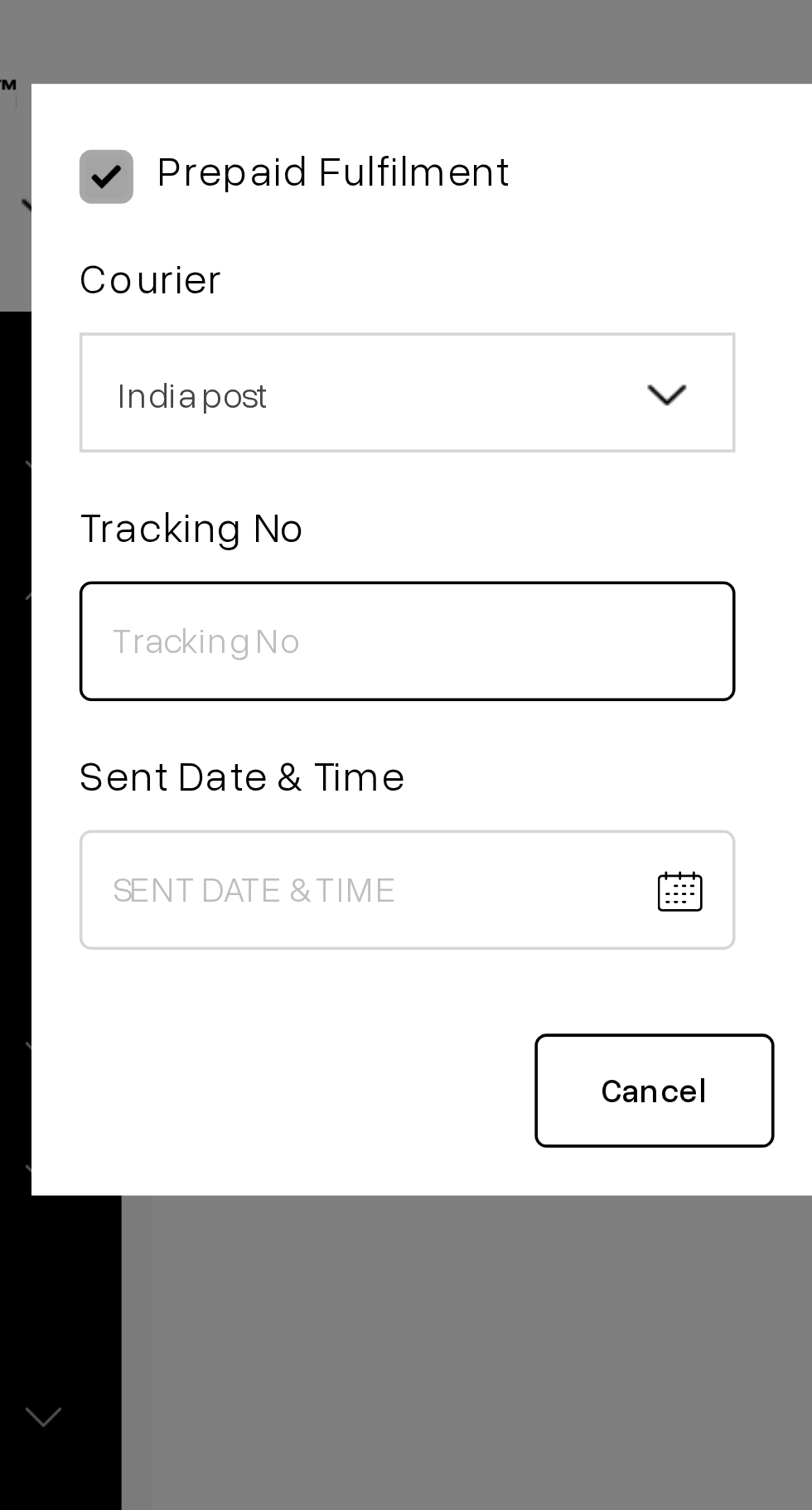
click at [282, 173] on input "text" at bounding box center [302, 178] width 181 height 33
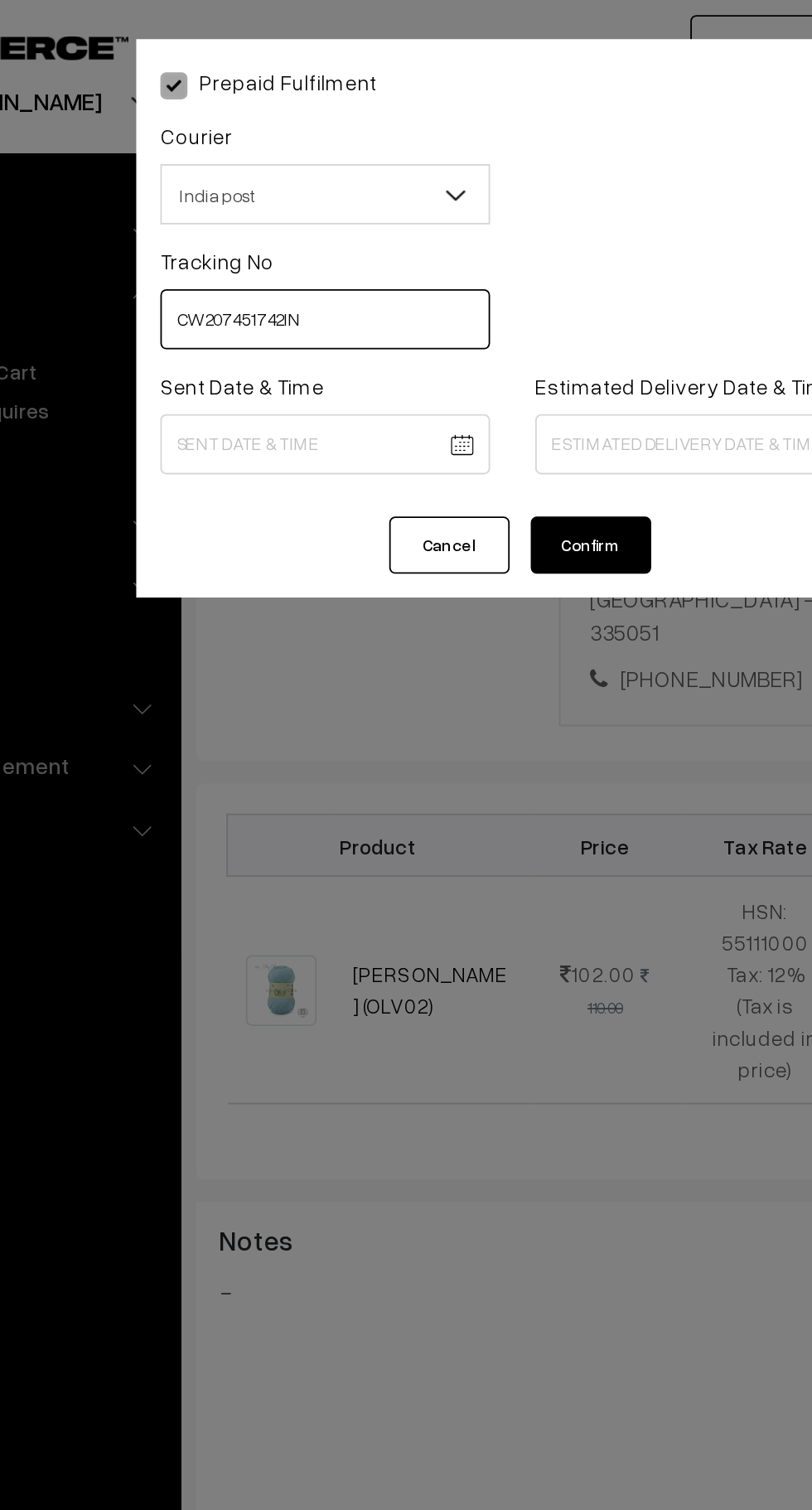
type input "CW207451742IN"
click at [311, 244] on body "Thank you for showing interest. Our team will call you shortly. Close knitbirds…" at bounding box center [406, 754] width 812 height 1992
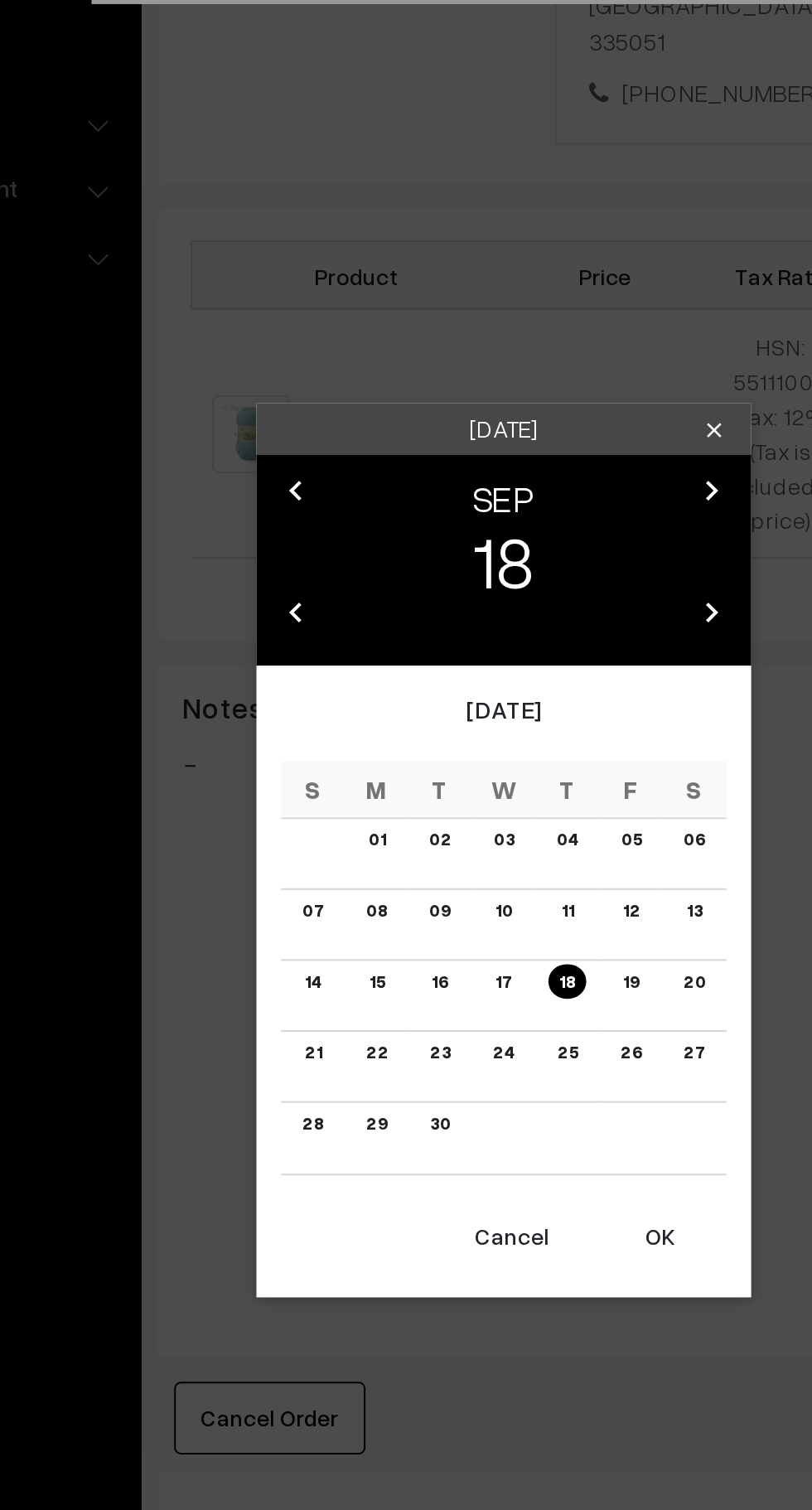
click at [492, 963] on button "OK" at bounding box center [485, 949] width 67 height 36
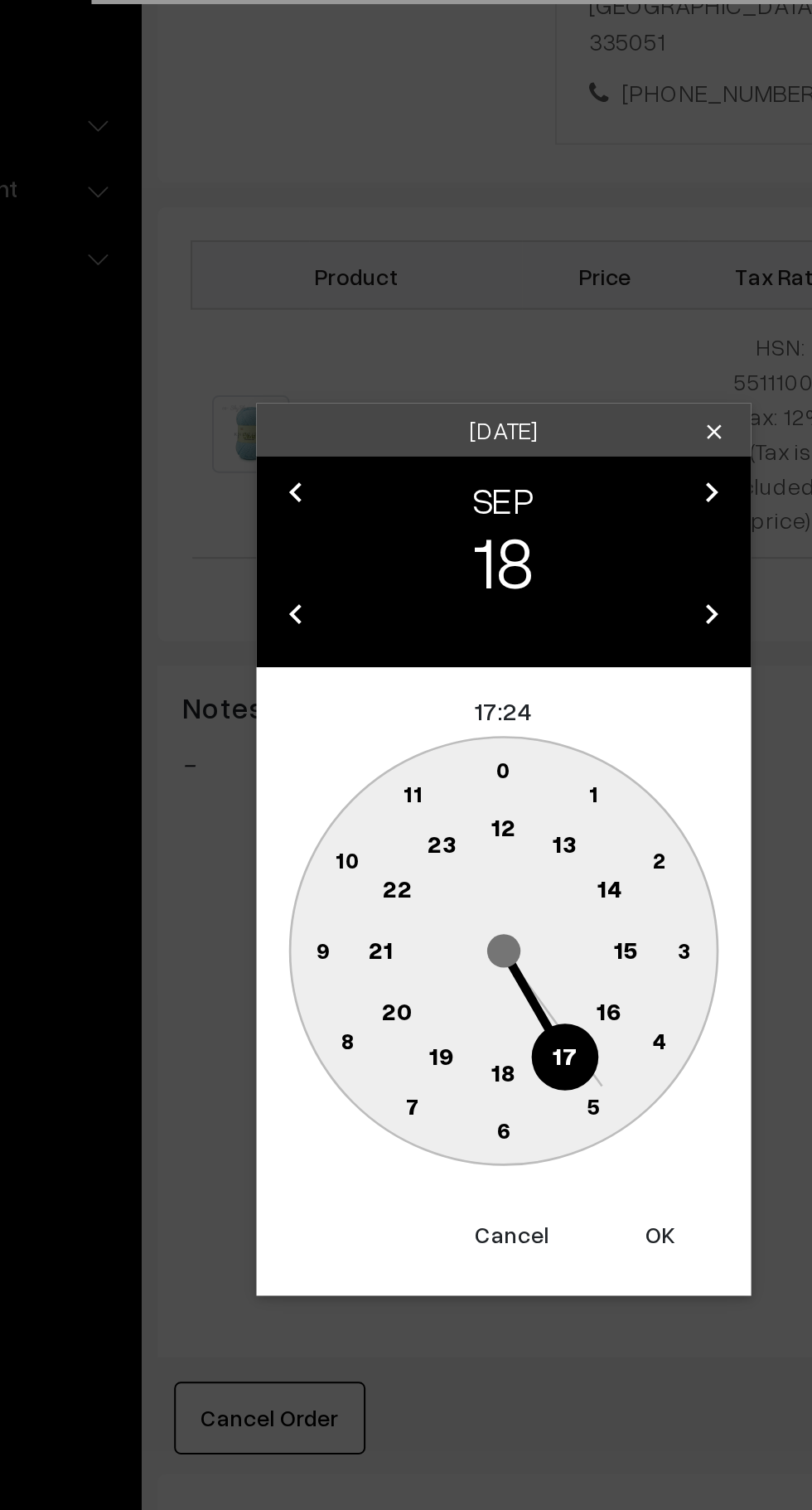
click at [323, 769] on circle at bounding box center [327, 761] width 34 height 34
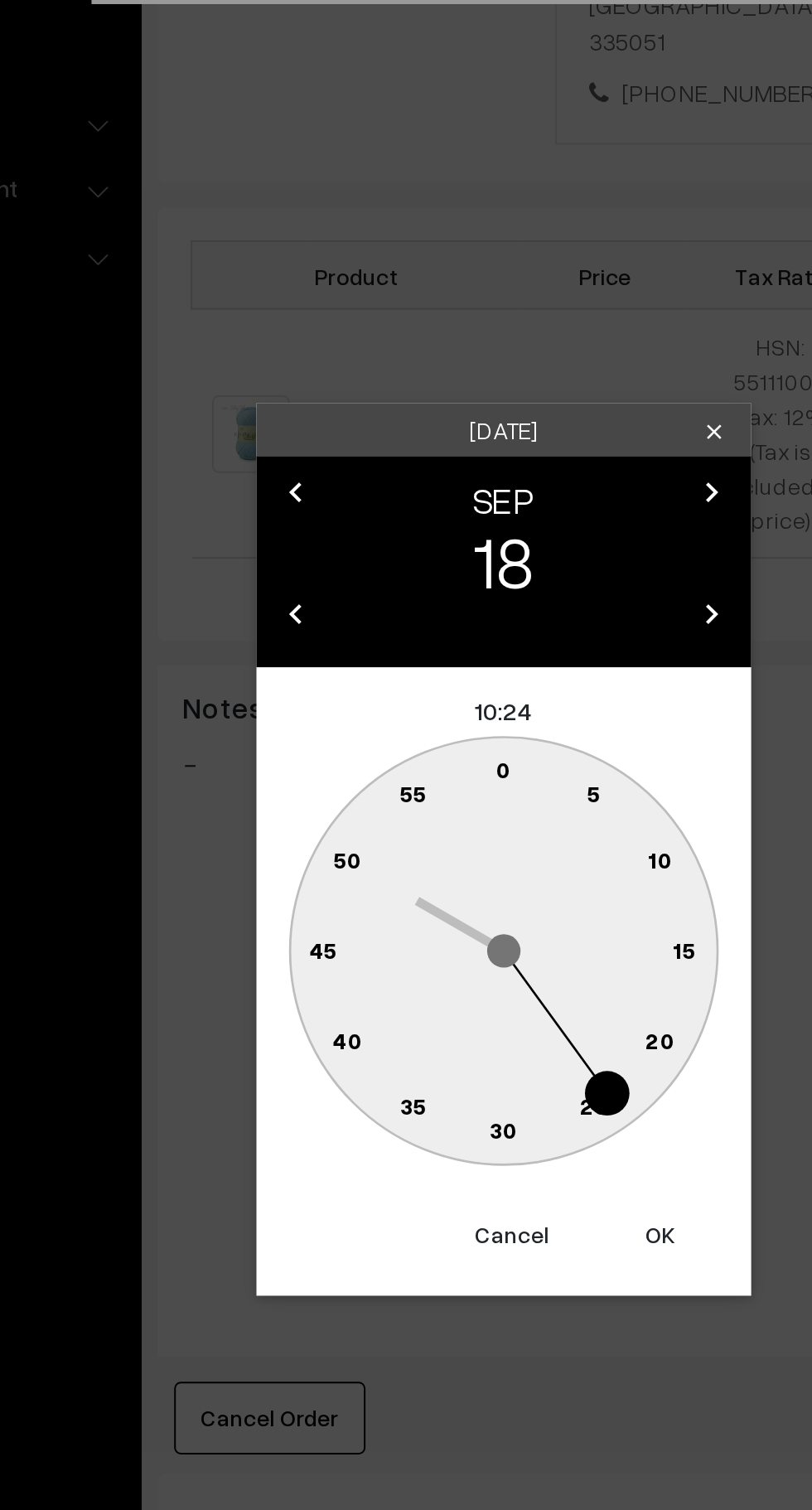
click at [407, 715] on text "0" at bounding box center [406, 714] width 7 height 14
type input "18-09-2025 10:00"
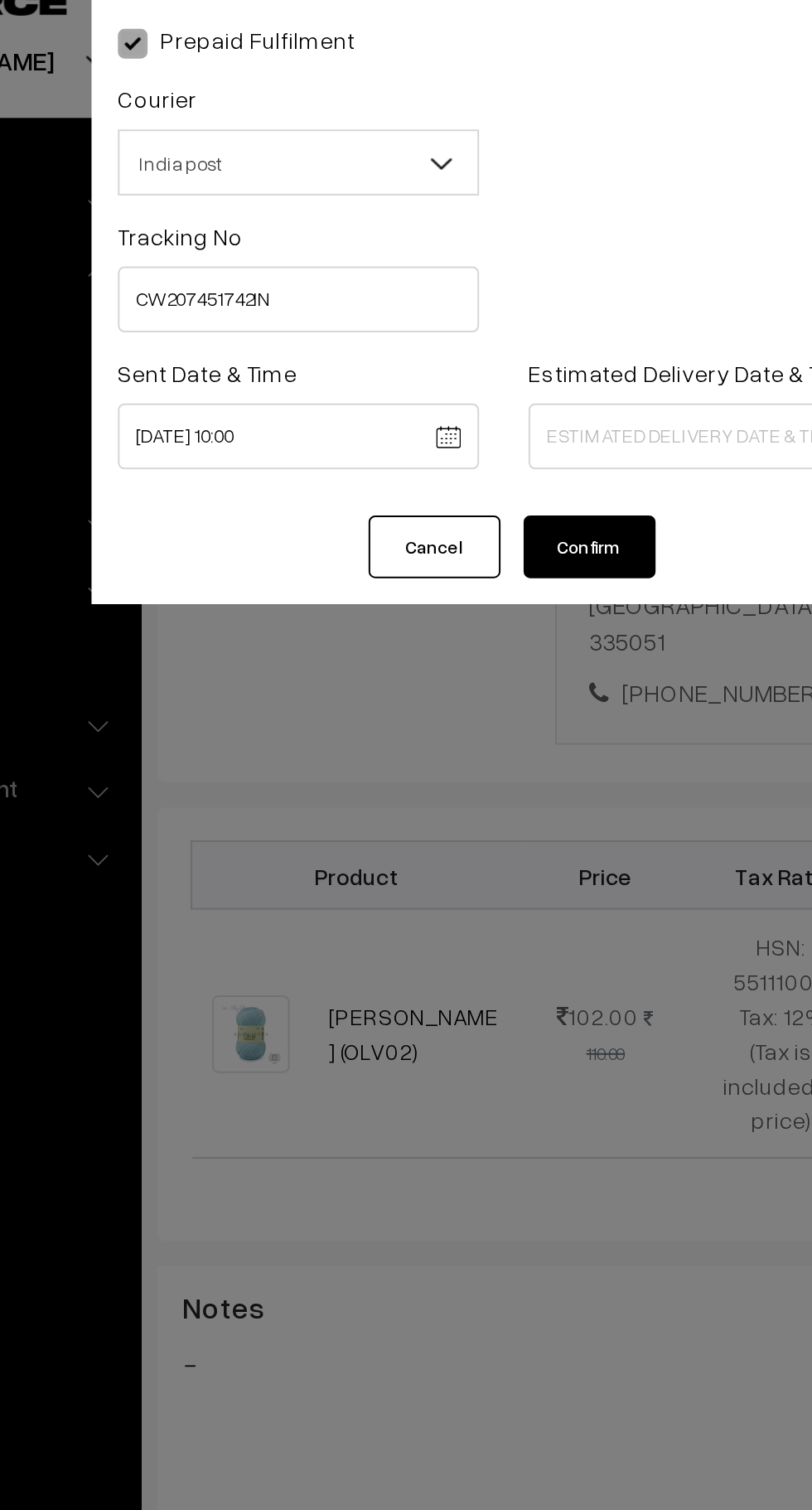
click at [455, 248] on body "Thank you for showing interest. Our team will call you shortly. Close knitbirds…" at bounding box center [406, 754] width 812 height 1992
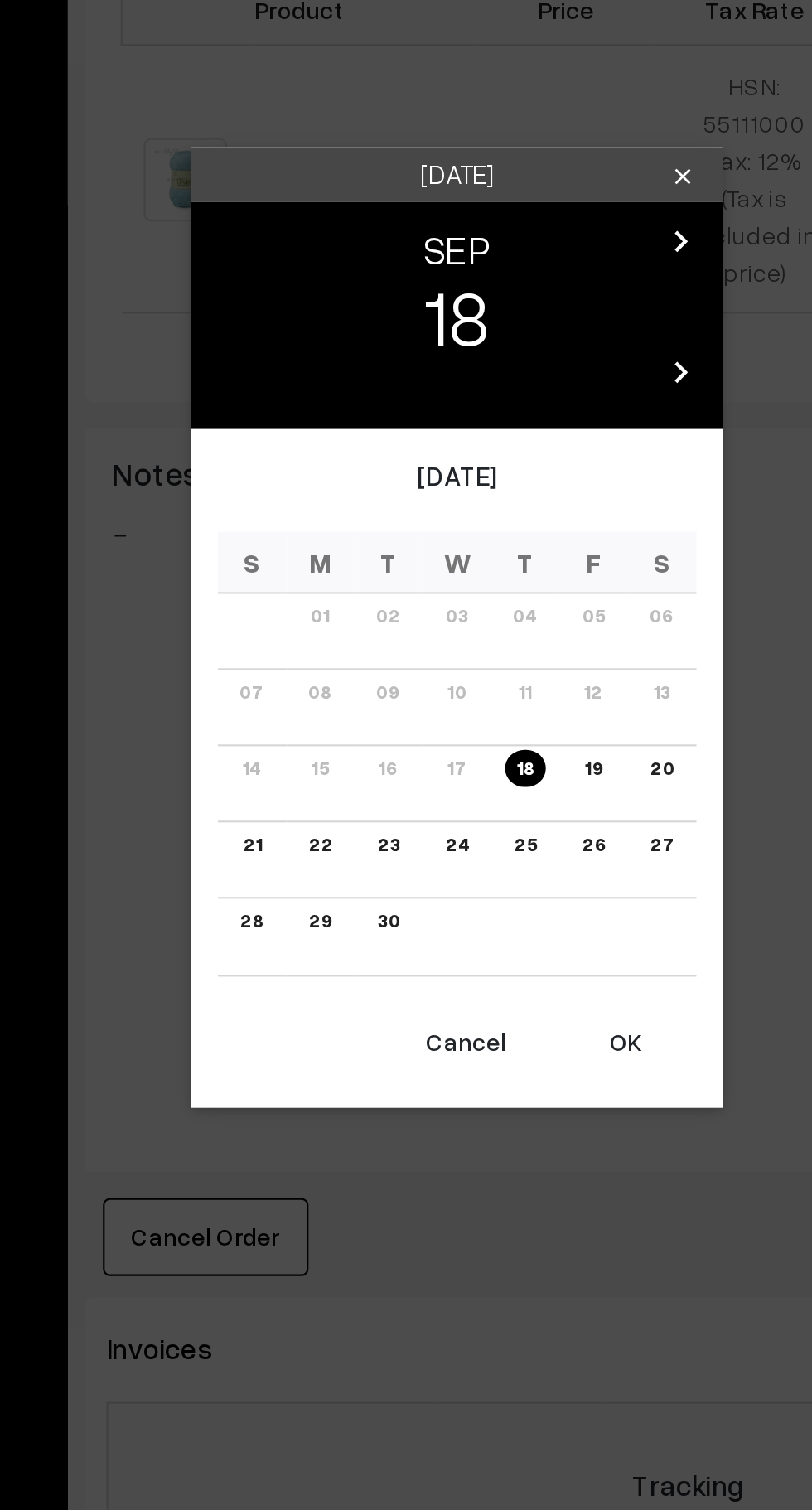
click at [439, 860] on link "25" at bounding box center [437, 857] width 19 height 18
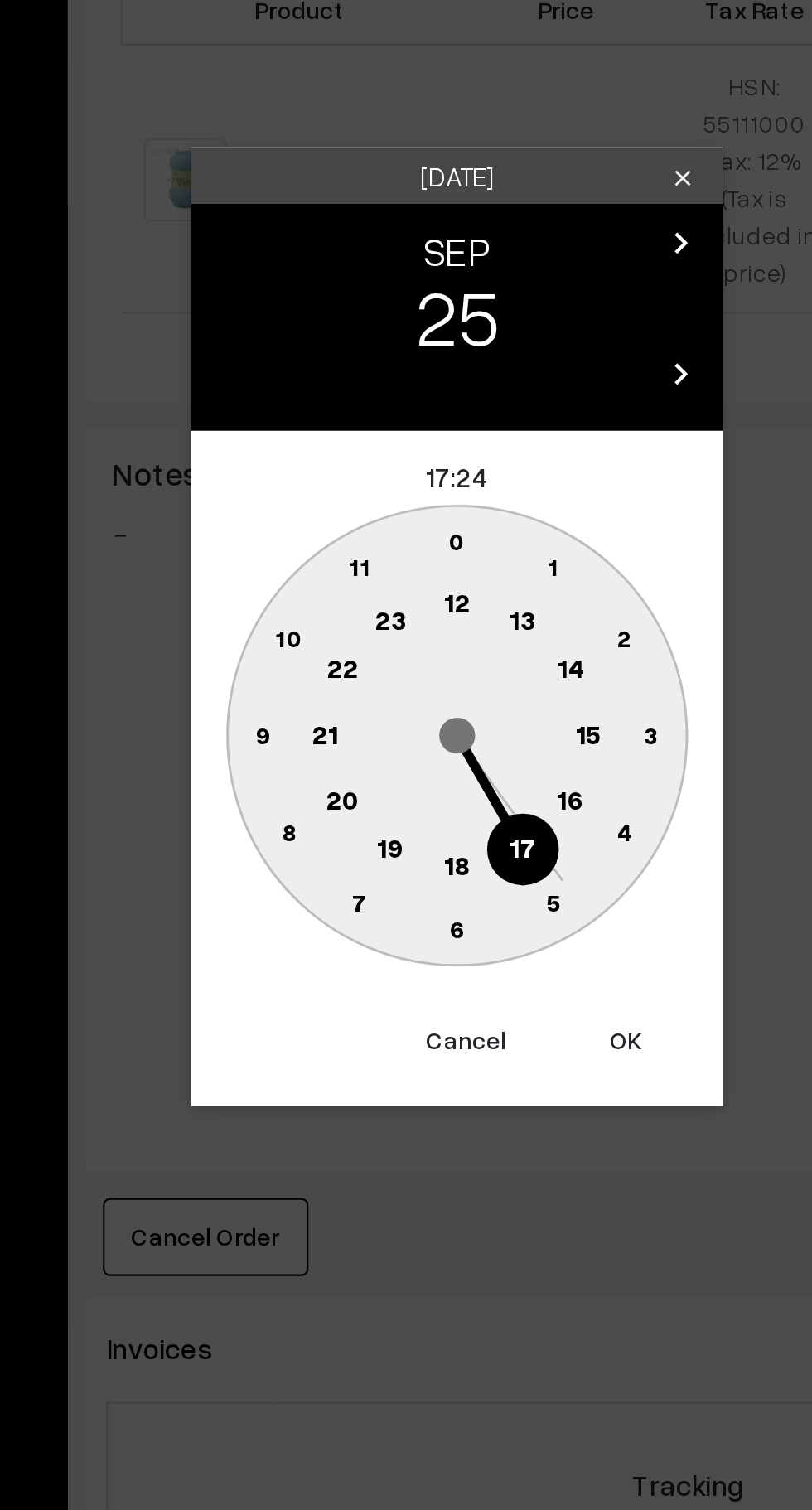
click at [463, 843] on text "16" at bounding box center [459, 836] width 13 height 15
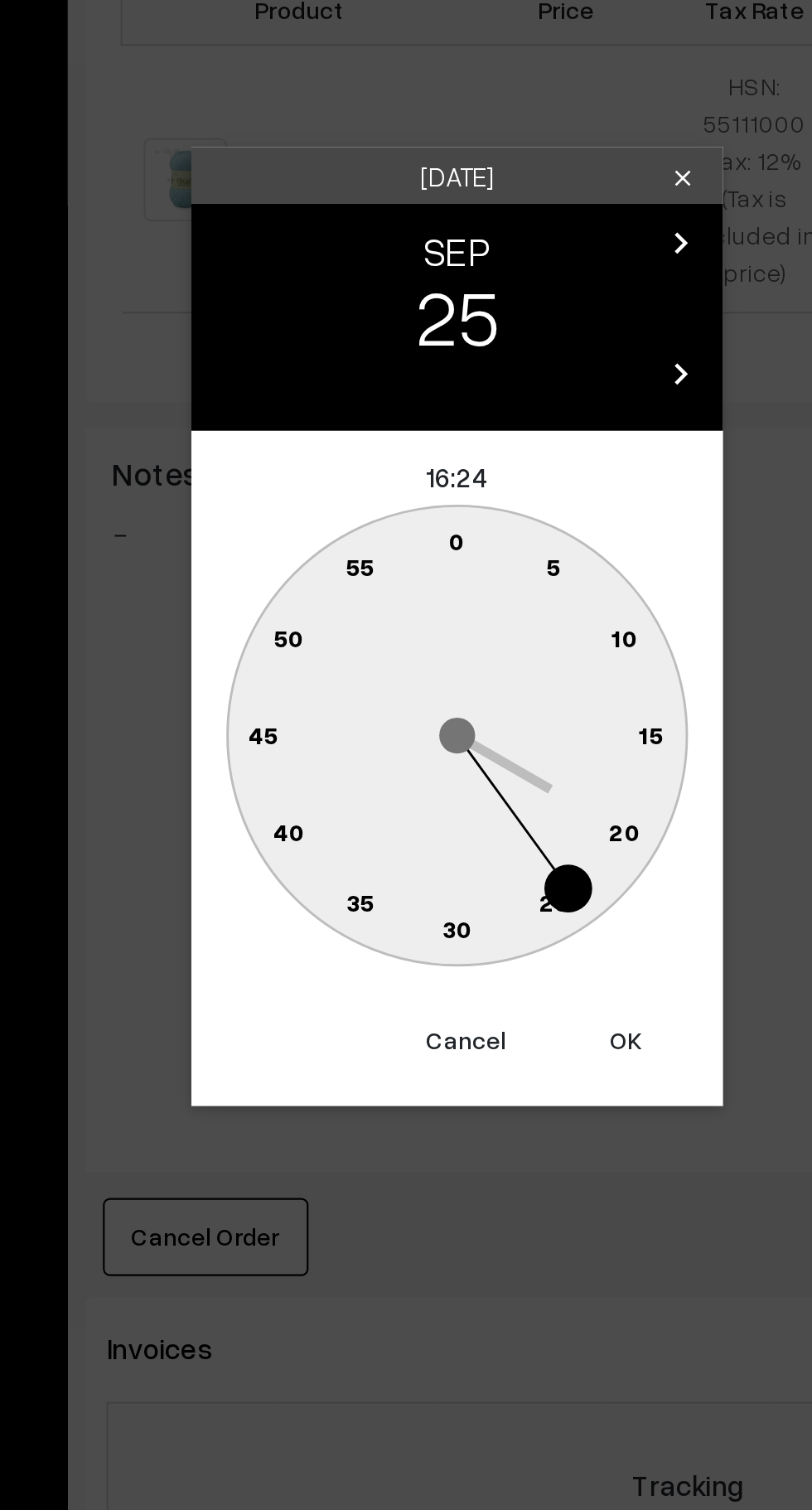
click at [405, 717] on text "0" at bounding box center [406, 714] width 7 height 14
type input "25-09-2025 16:00"
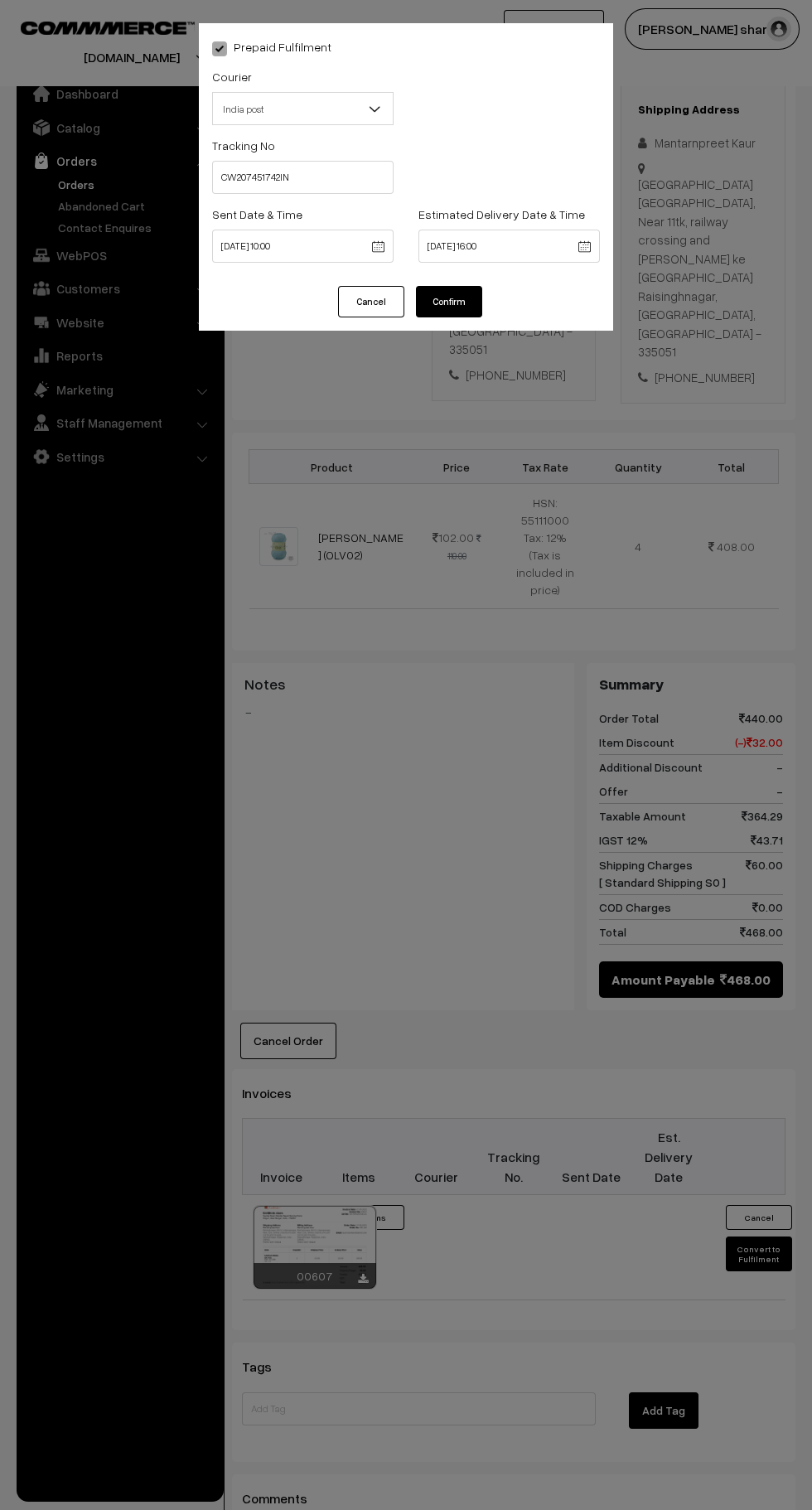
click at [474, 312] on button "Confirm" at bounding box center [449, 302] width 67 height 31
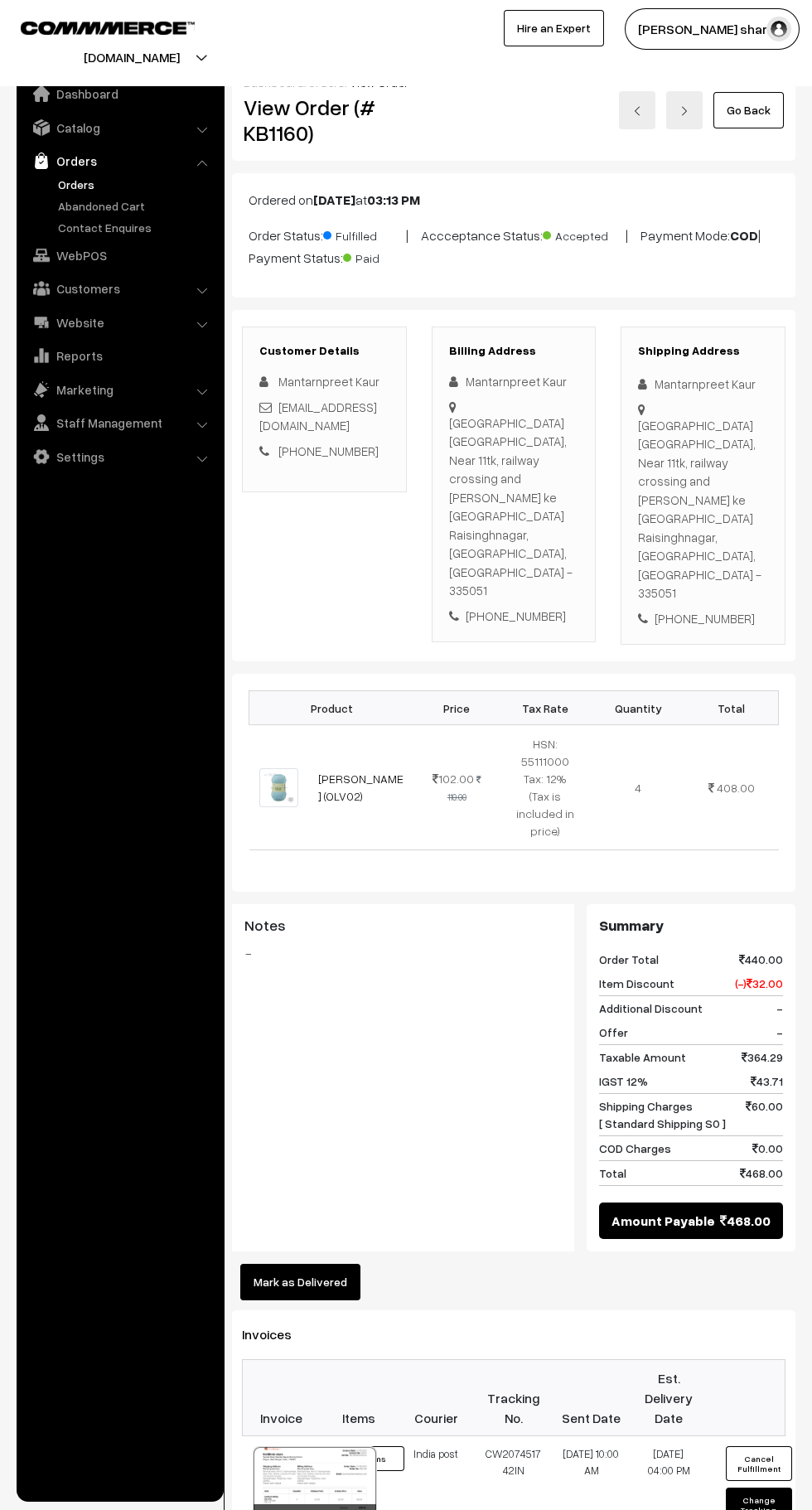
click at [751, 107] on link "Go Back" at bounding box center [748, 109] width 70 height 36
